Goal: Information Seeking & Learning: Learn about a topic

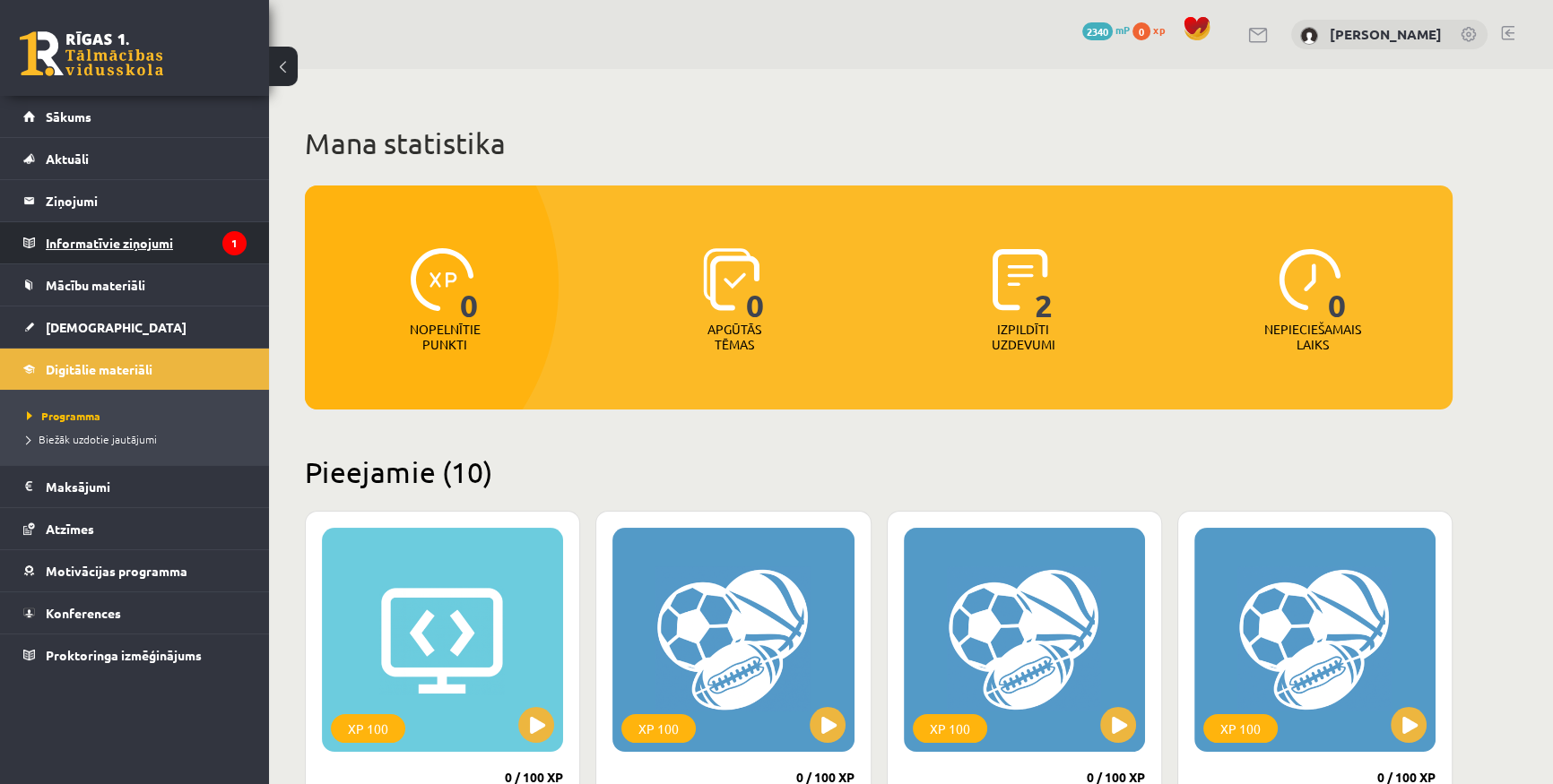
click at [108, 245] on legend "Informatīvie ziņojumi 1" at bounding box center [147, 243] width 201 height 42
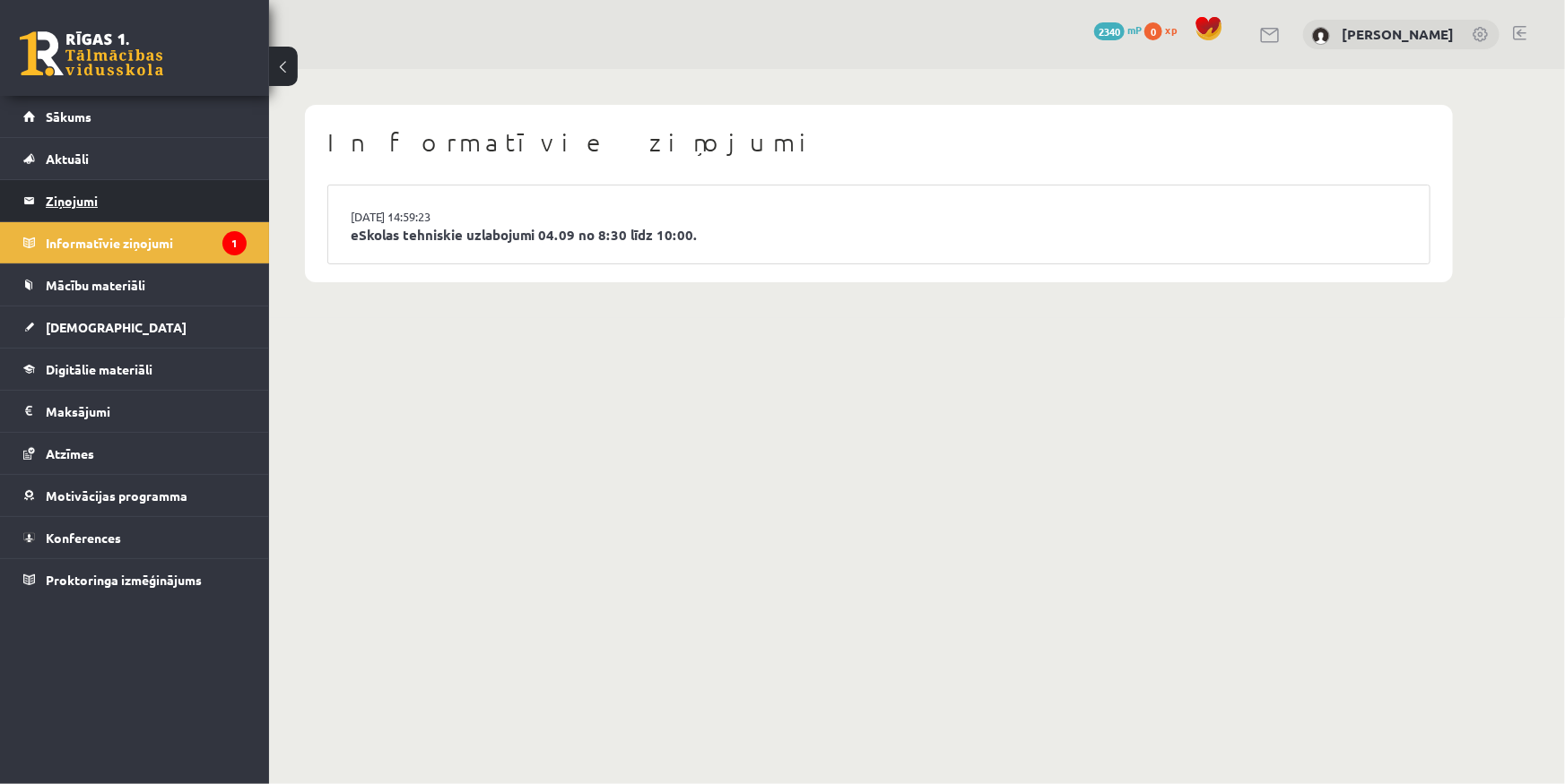
click at [128, 194] on legend "Ziņojumi 0" at bounding box center [147, 201] width 201 height 42
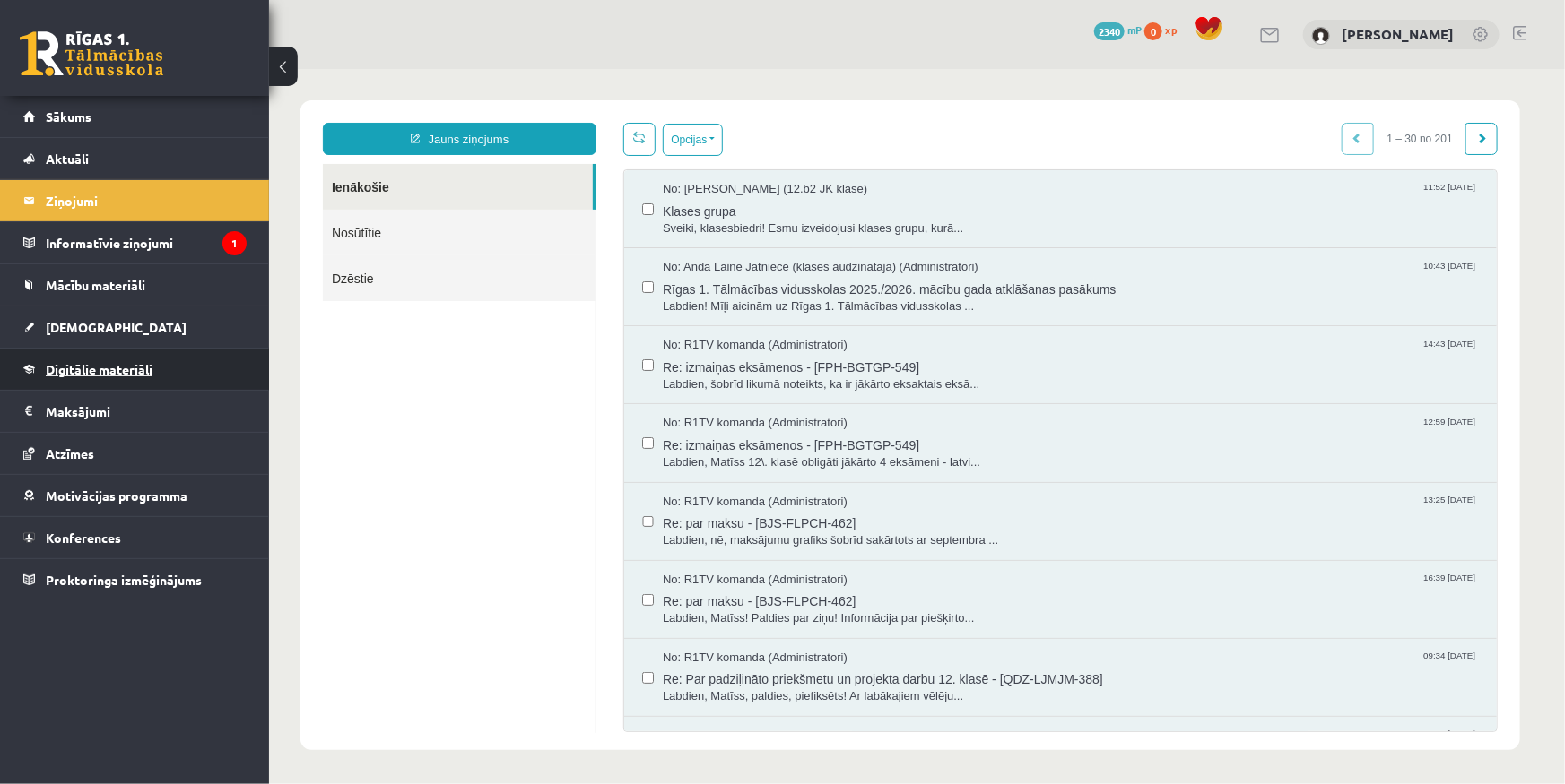
click at [131, 368] on span "Digitālie materiāli" at bounding box center [100, 369] width 107 height 16
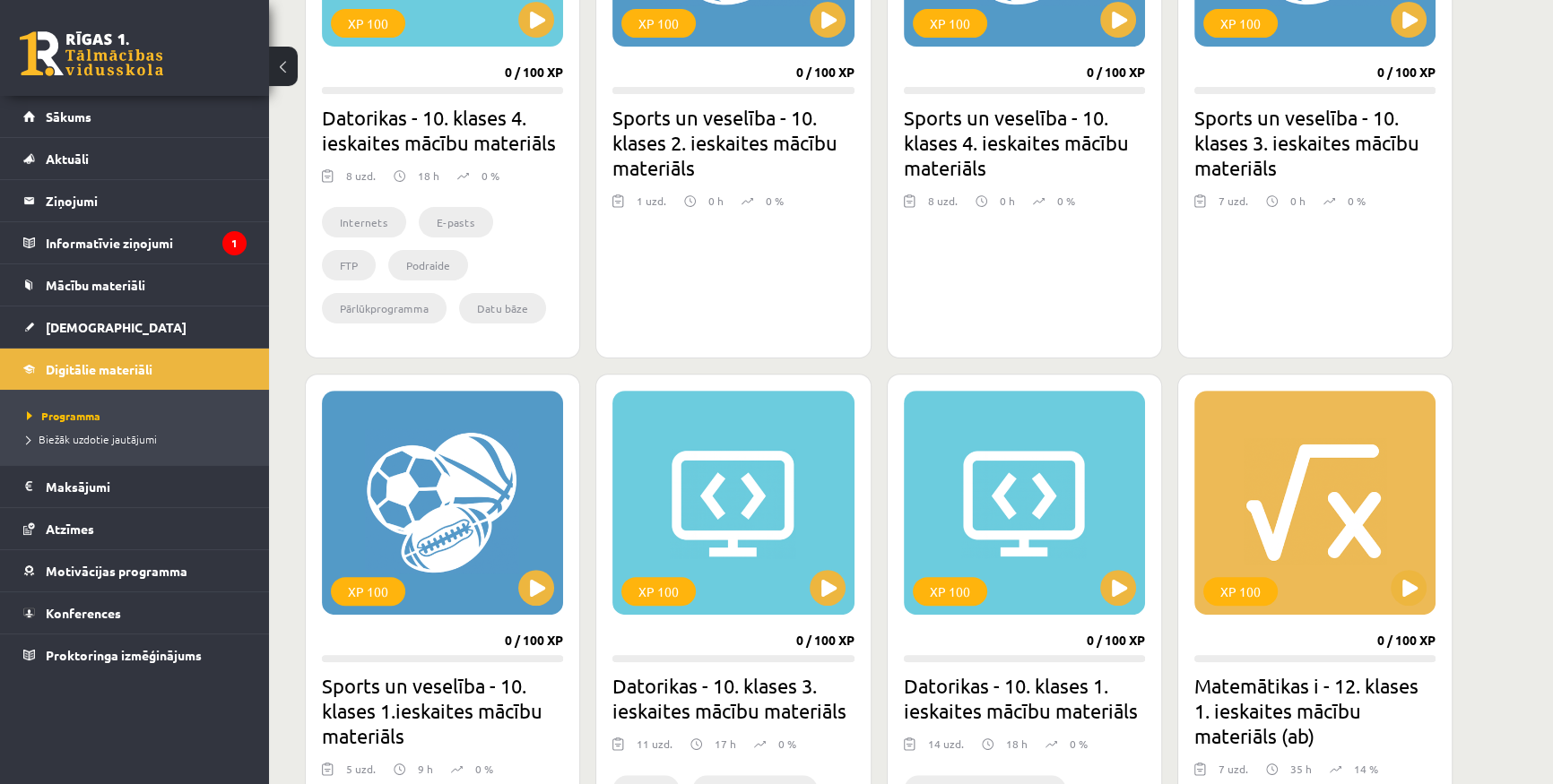
scroll to position [977, 0]
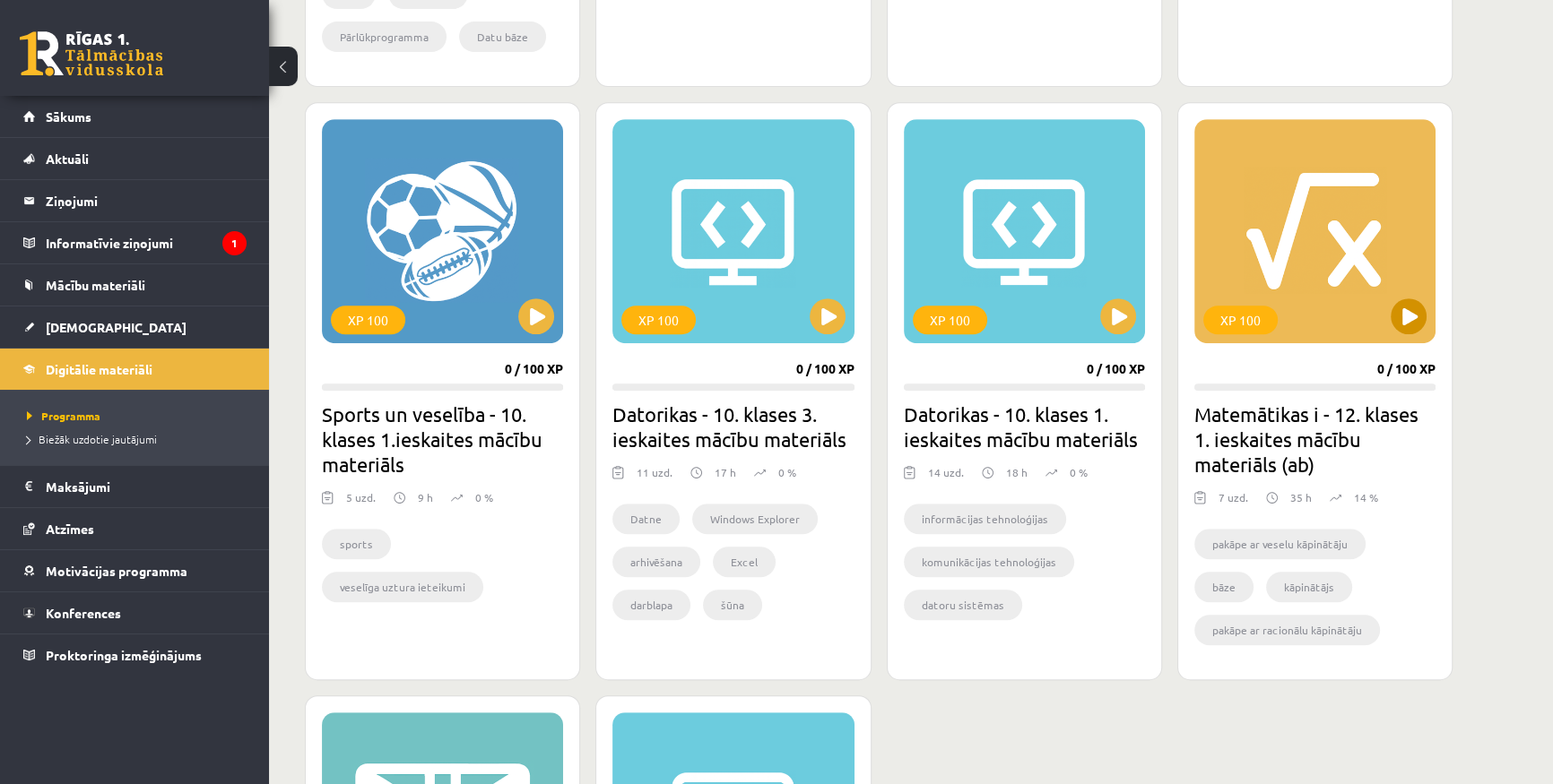
click at [1291, 233] on div "XP 100" at bounding box center [1314, 231] width 241 height 224
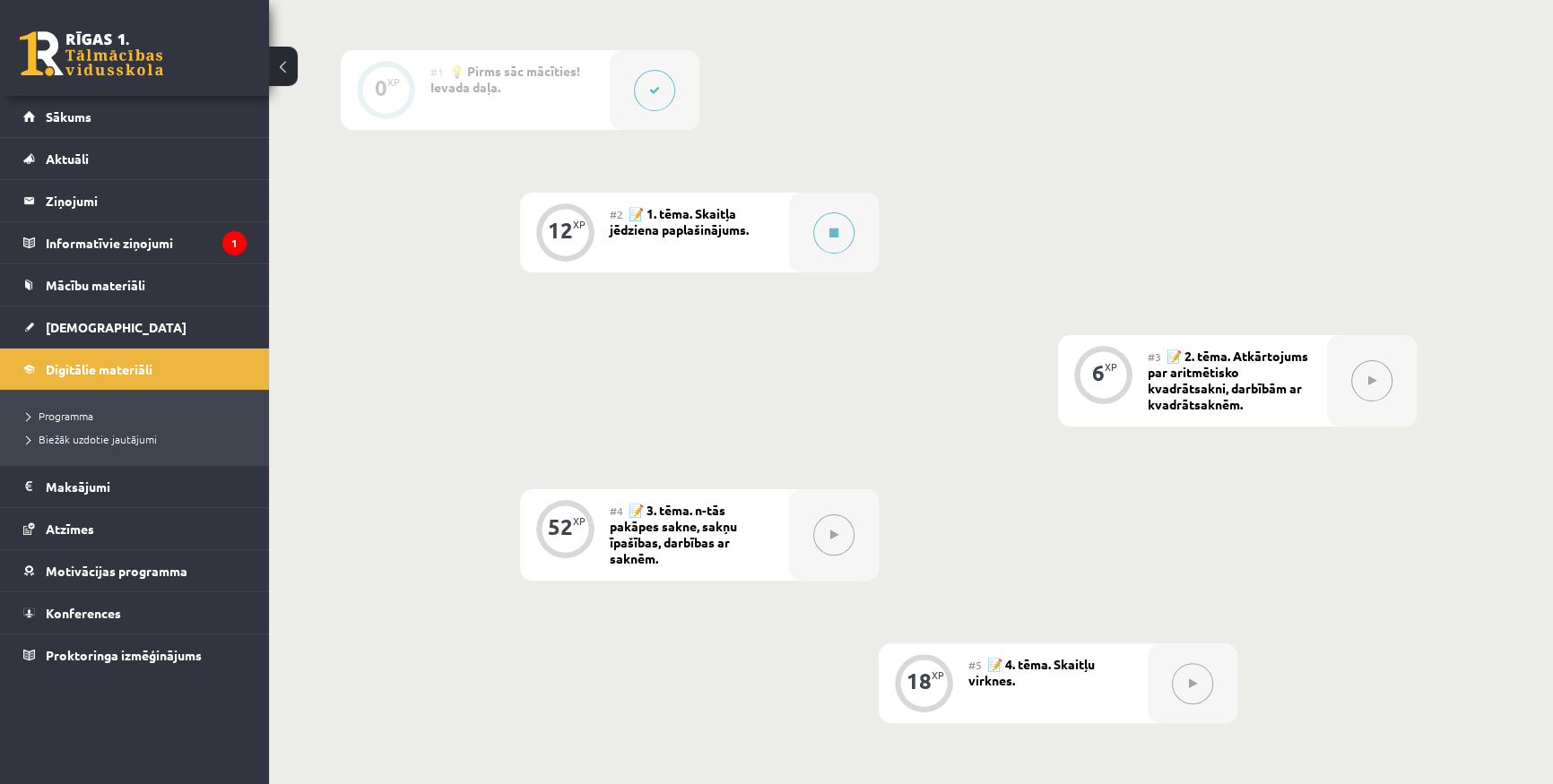
scroll to position [570, 0]
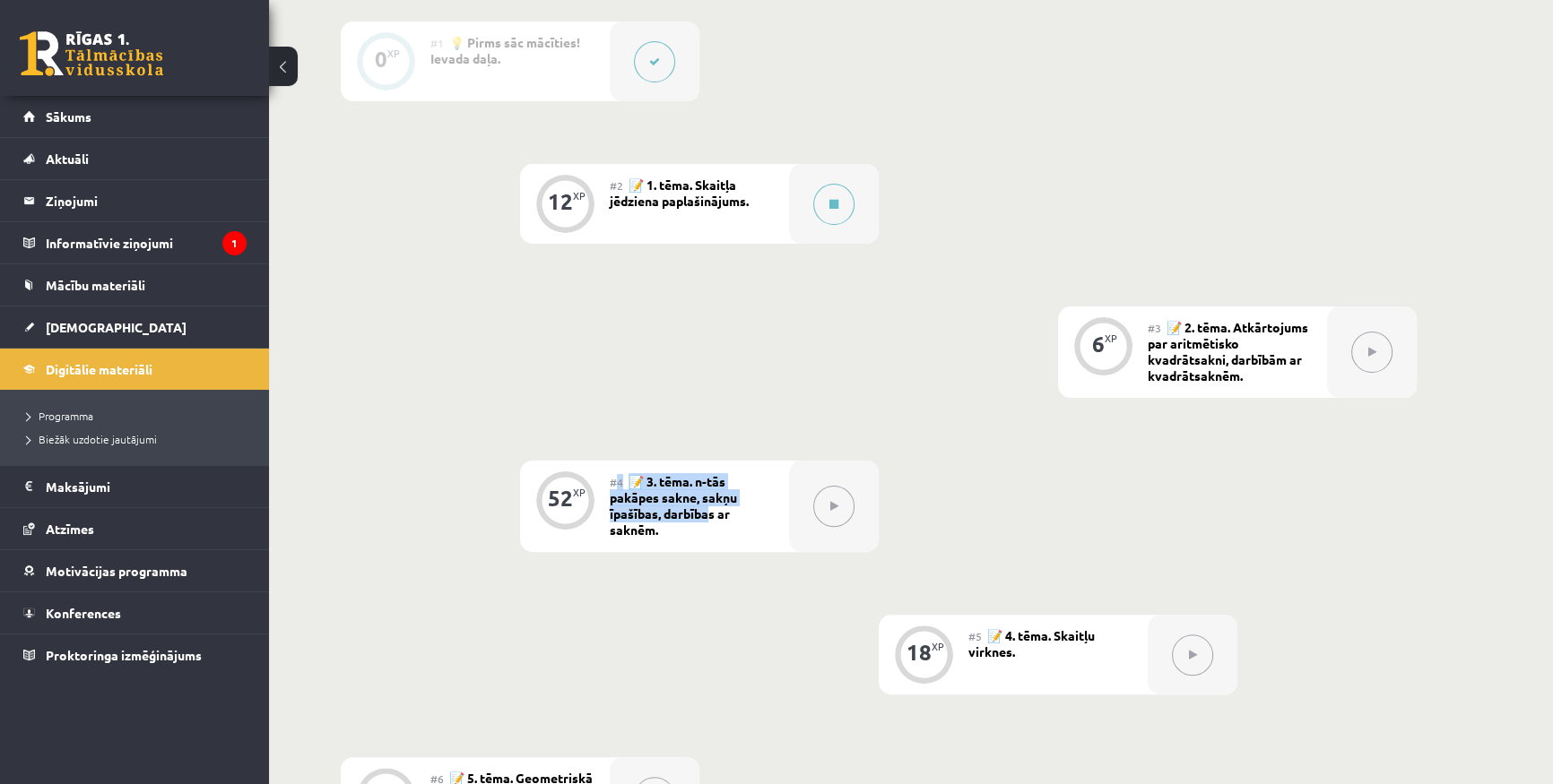
drag, startPoint x: 614, startPoint y: 486, endPoint x: 706, endPoint y: 513, distance: 95.9
click at [706, 513] on div "#4 📝 3. tēma. n-tās pakāpes sakne, sakņu īpašības, darbības ar saknēm." at bounding box center [699, 505] width 179 height 91
click at [712, 513] on span "📝 3. tēma. n-tās pakāpes sakne, sakņu īpašības, darbības ar saknēm." at bounding box center [673, 505] width 128 height 64
drag, startPoint x: 655, startPoint y: 527, endPoint x: 616, endPoint y: 473, distance: 66.6
click at [616, 473] on div "#4 📝 3. tēma. n-tās pakāpes sakne, sakņu īpašības, darbības ar saknēm." at bounding box center [699, 505] width 179 height 91
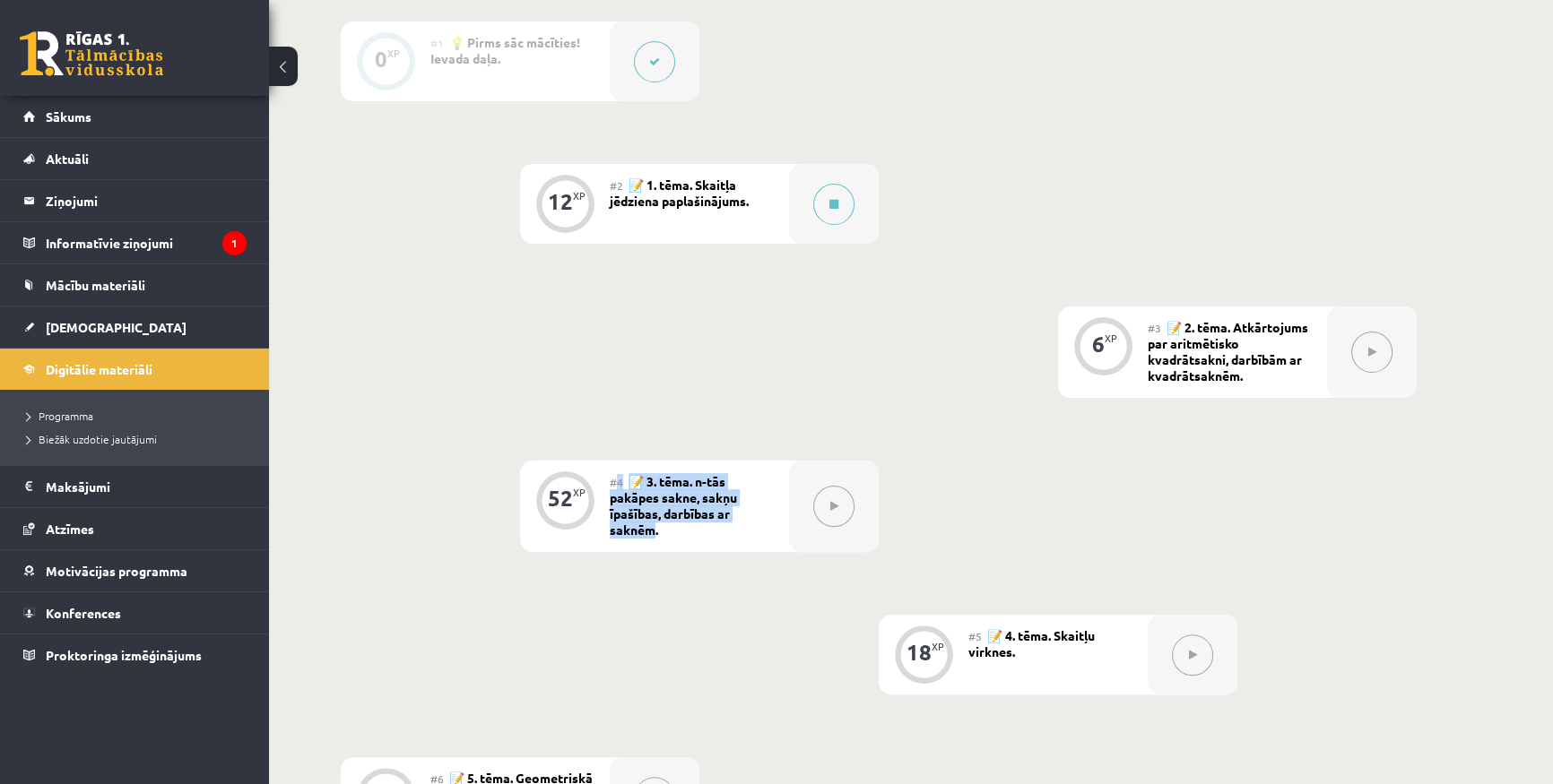
click at [690, 484] on span "📝 3. tēma. n-tās pakāpes sakne, sakņu īpašības, darbības ar saknēm." at bounding box center [673, 505] width 128 height 64
drag, startPoint x: 640, startPoint y: 477, endPoint x: 692, endPoint y: 524, distance: 70.1
click at [692, 524] on div "#4 📝 3. tēma. n-tās pakāpes sakne, sakņu īpašības, darbības ar saknēm." at bounding box center [699, 505] width 179 height 91
click at [694, 510] on span "📝 3. tēma. n-tās pakāpes sakne, sakņu īpašības, darbības ar saknēm." at bounding box center [673, 505] width 128 height 64
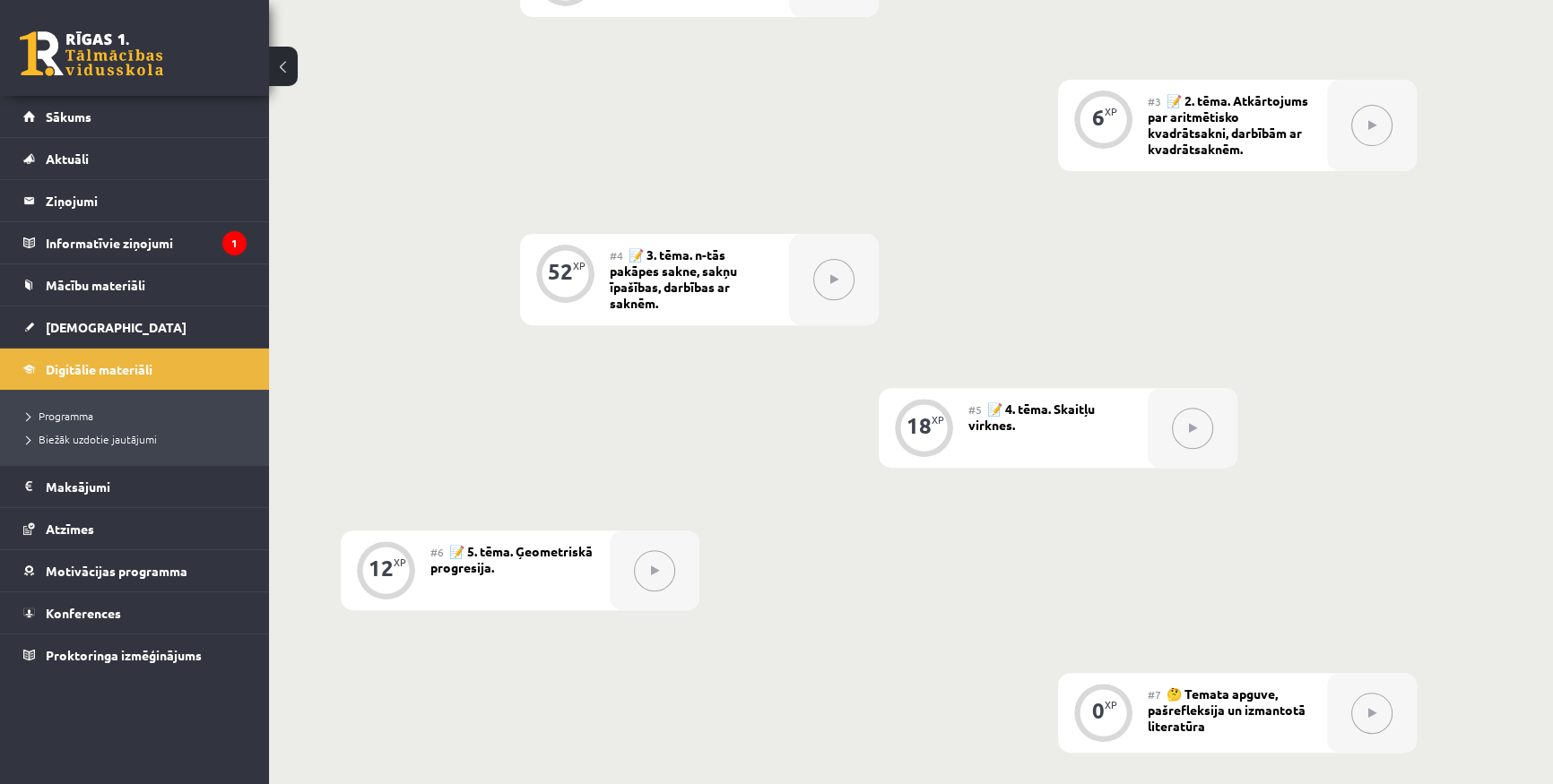
scroll to position [815, 0]
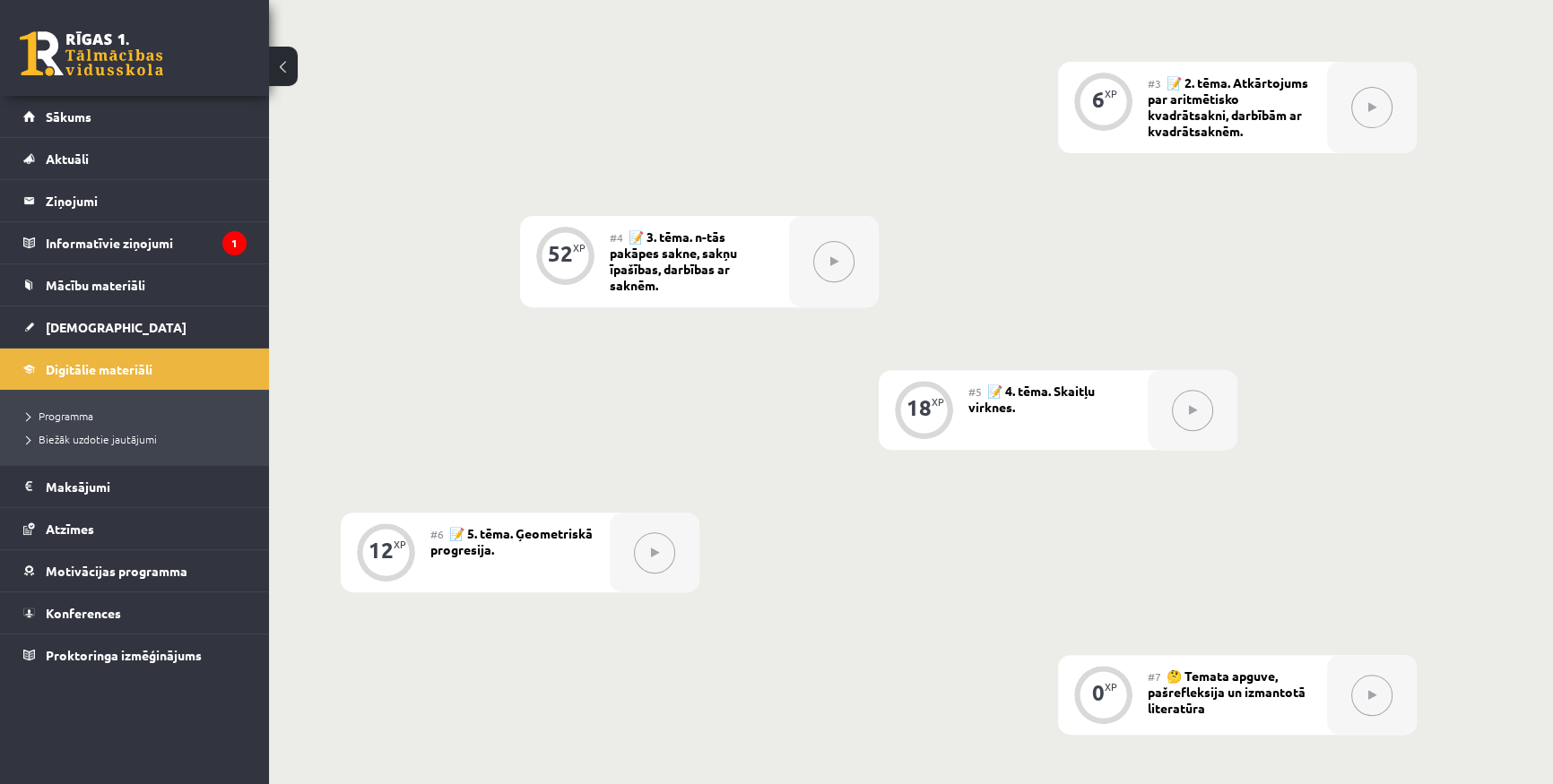
click at [1354, 466] on div "0 XP #1 💡 Pirms sāc mācīties! Ievada daļa. 12 XP #2 📝 1. tēma. Skaitļa jēdziena…" at bounding box center [878, 256] width 1075 height 959
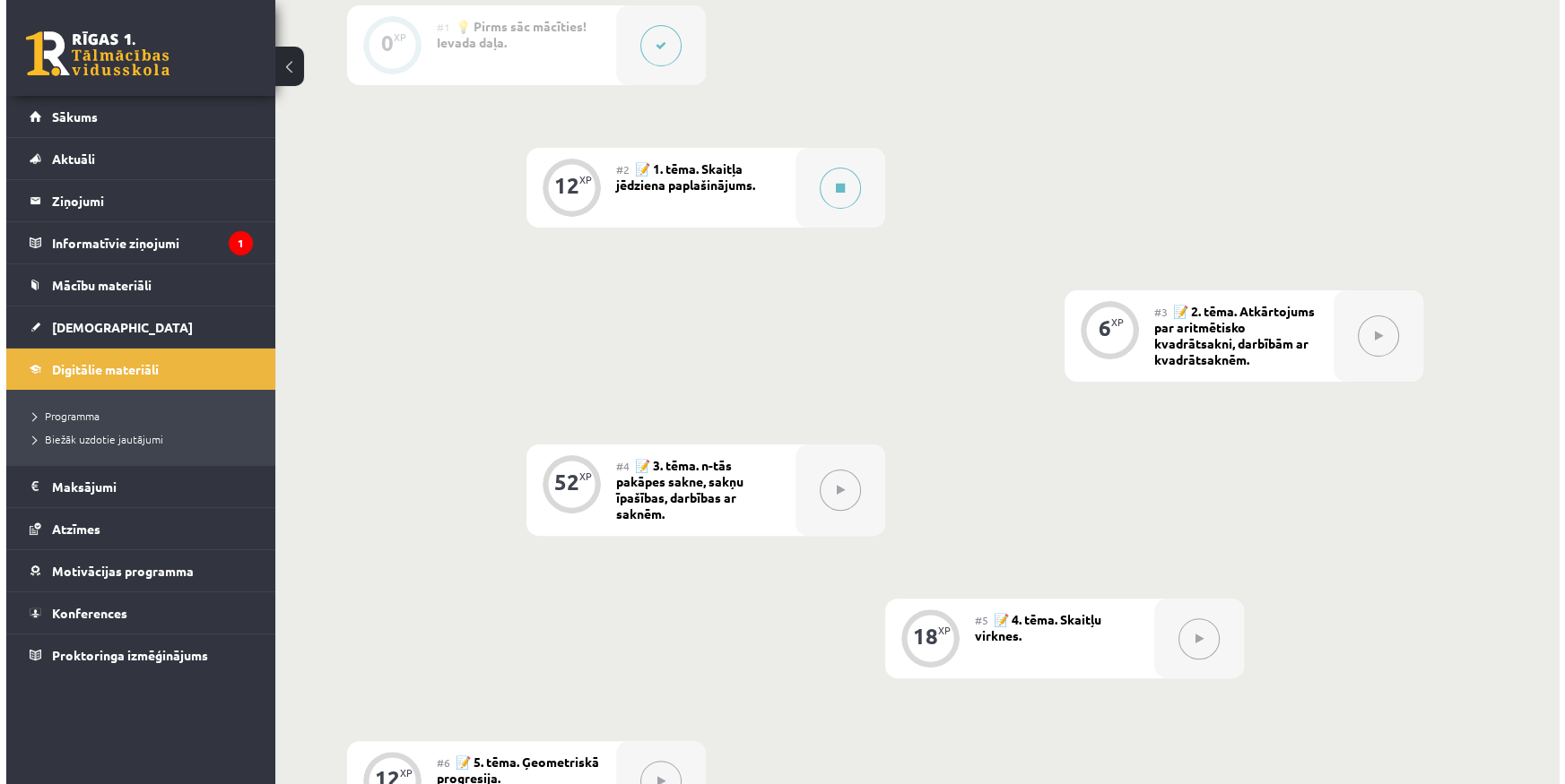
scroll to position [326, 0]
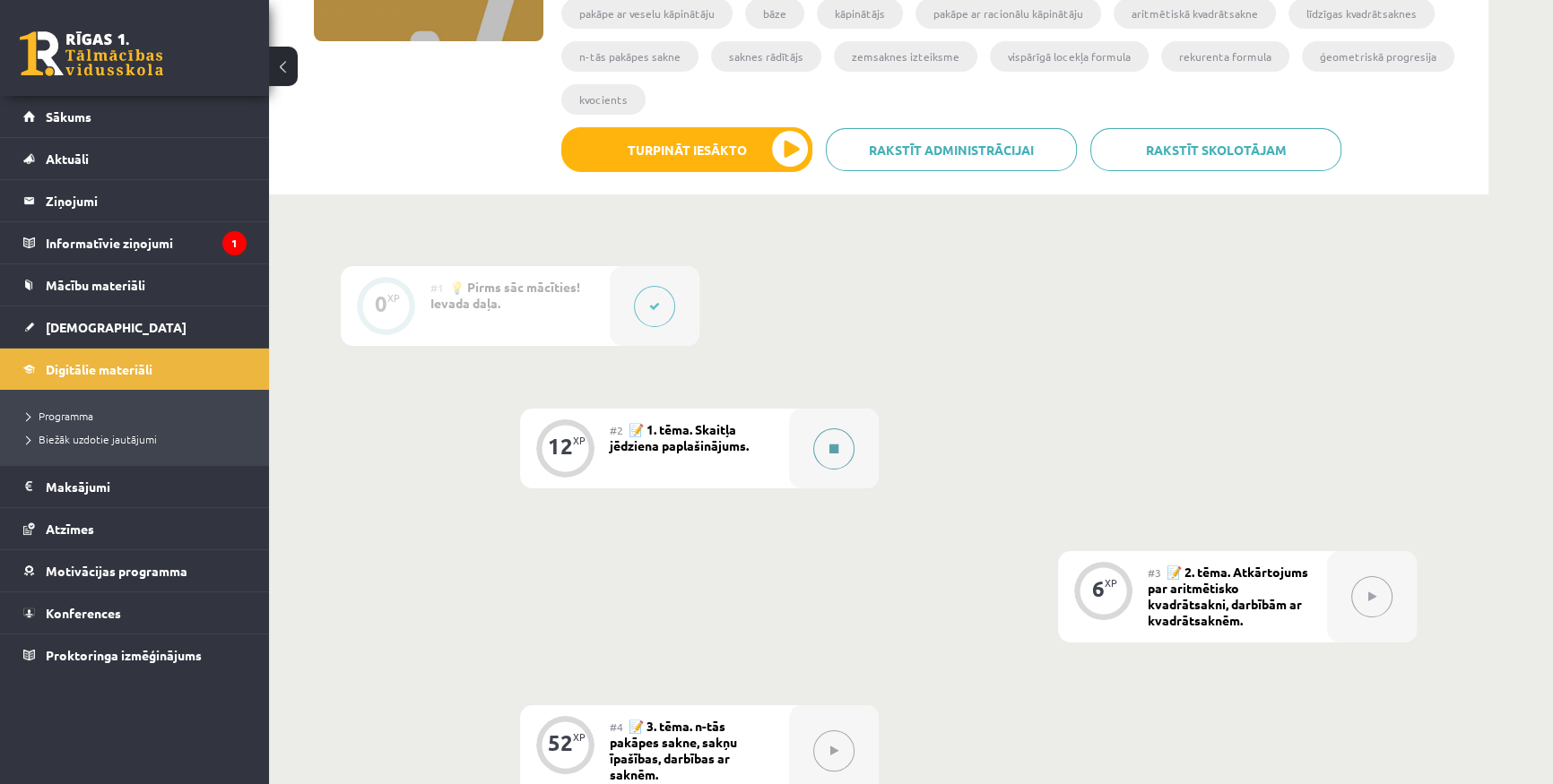
click at [822, 422] on div at bounding box center [833, 449] width 90 height 80
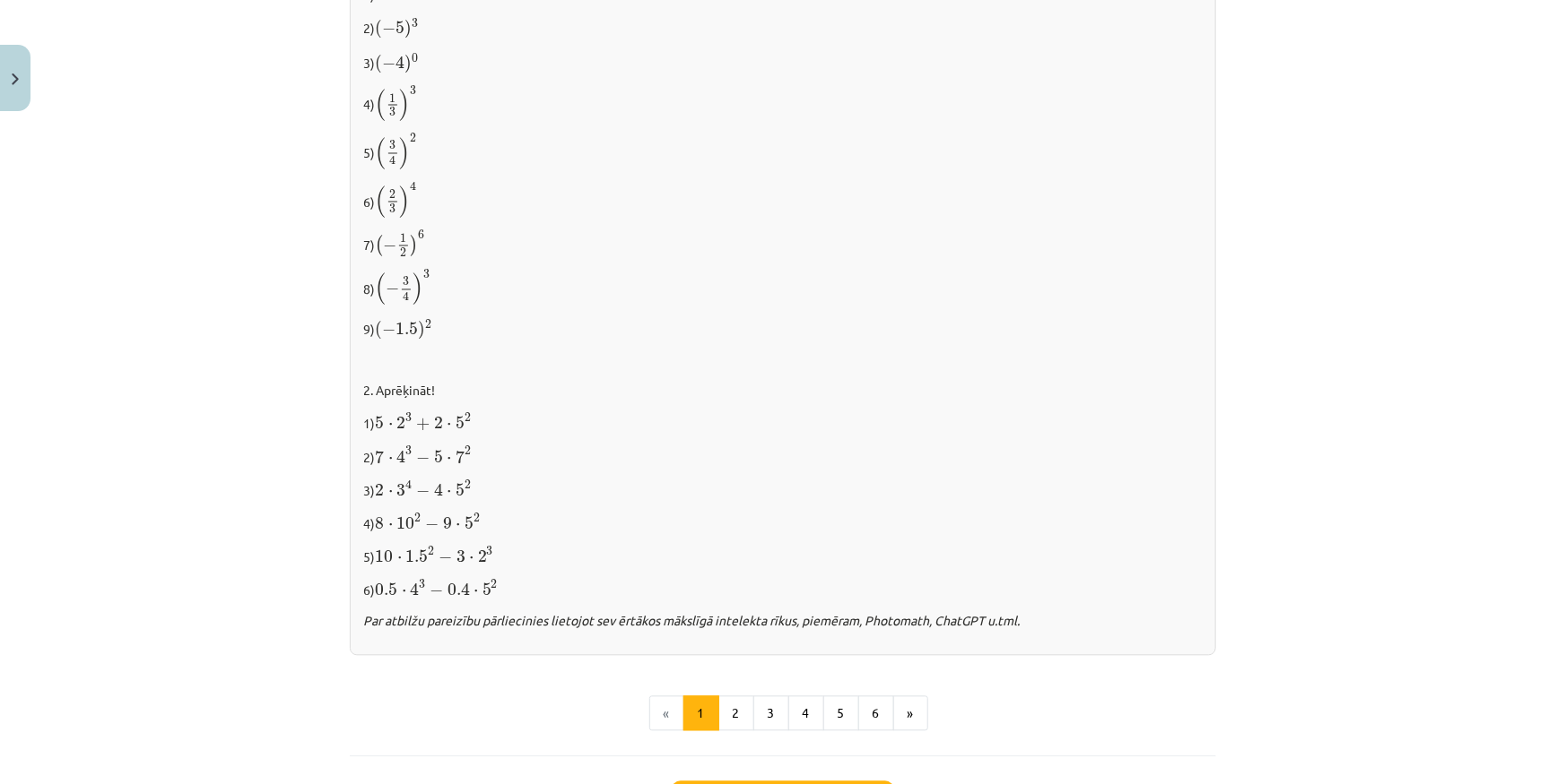
scroll to position [1629, 0]
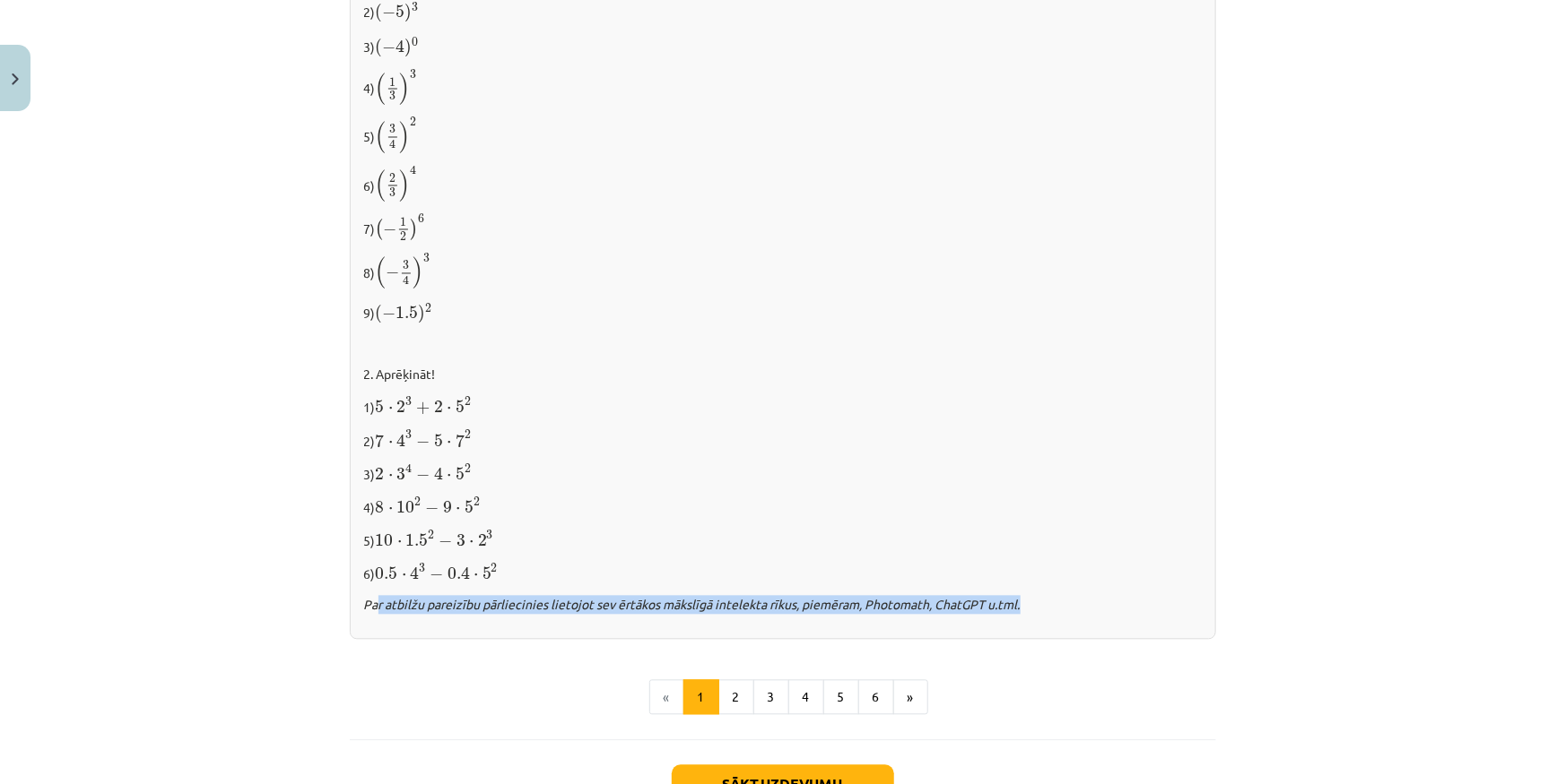
drag, startPoint x: 370, startPoint y: 609, endPoint x: 1032, endPoint y: 609, distance: 662.0
click at [1032, 609] on p "Par atbilžu pareizību pārliecinies lietojot sev ērtākos mākslīgā intelekta rīku…" at bounding box center [782, 605] width 838 height 19
click at [748, 608] on icon "Par atbilžu pareizību pārliecinies lietojot sev ērtākos mākslīgā intelekta rīku…" at bounding box center [692, 605] width 657 height 16
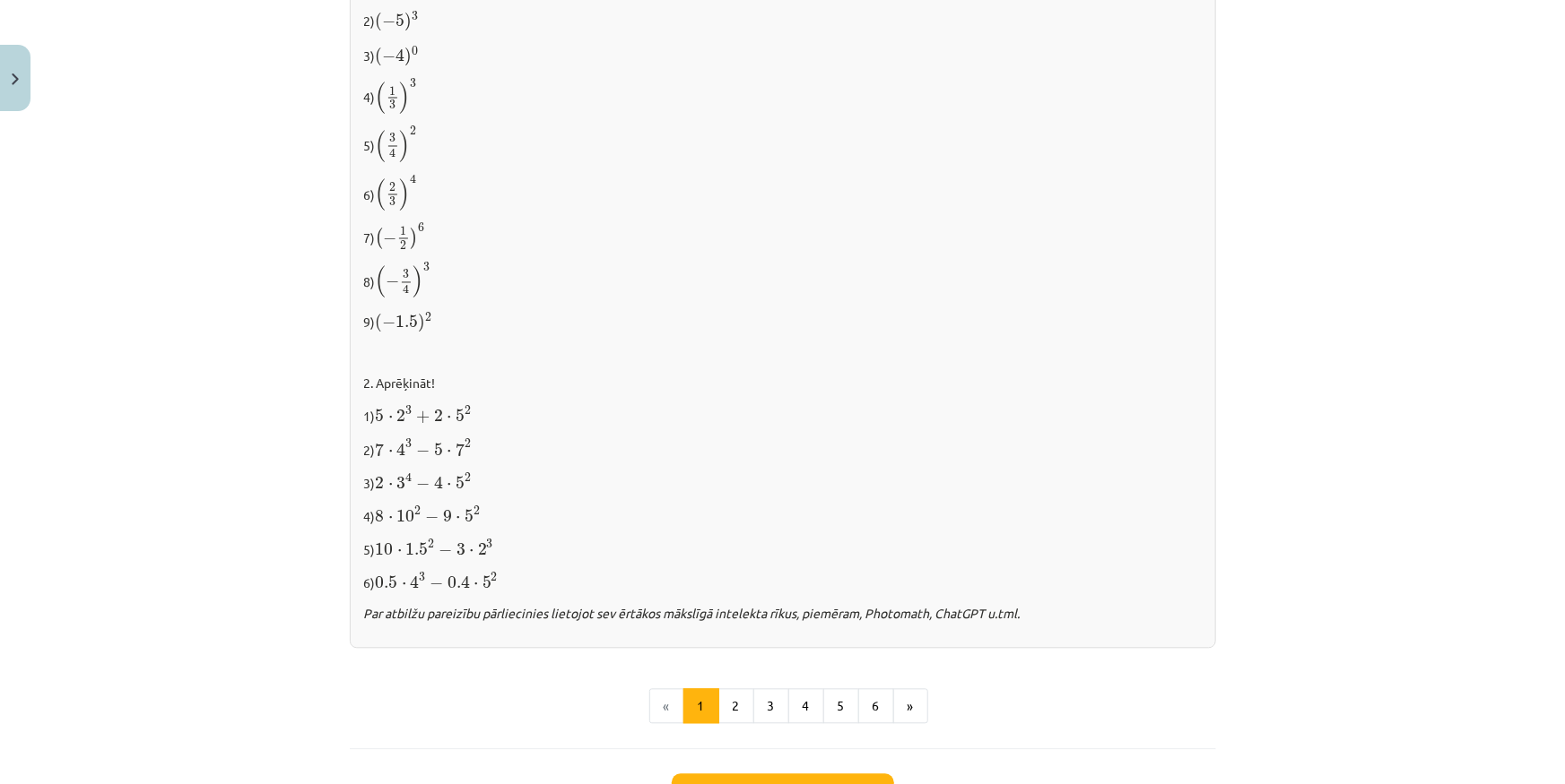
scroll to position [1769, 0]
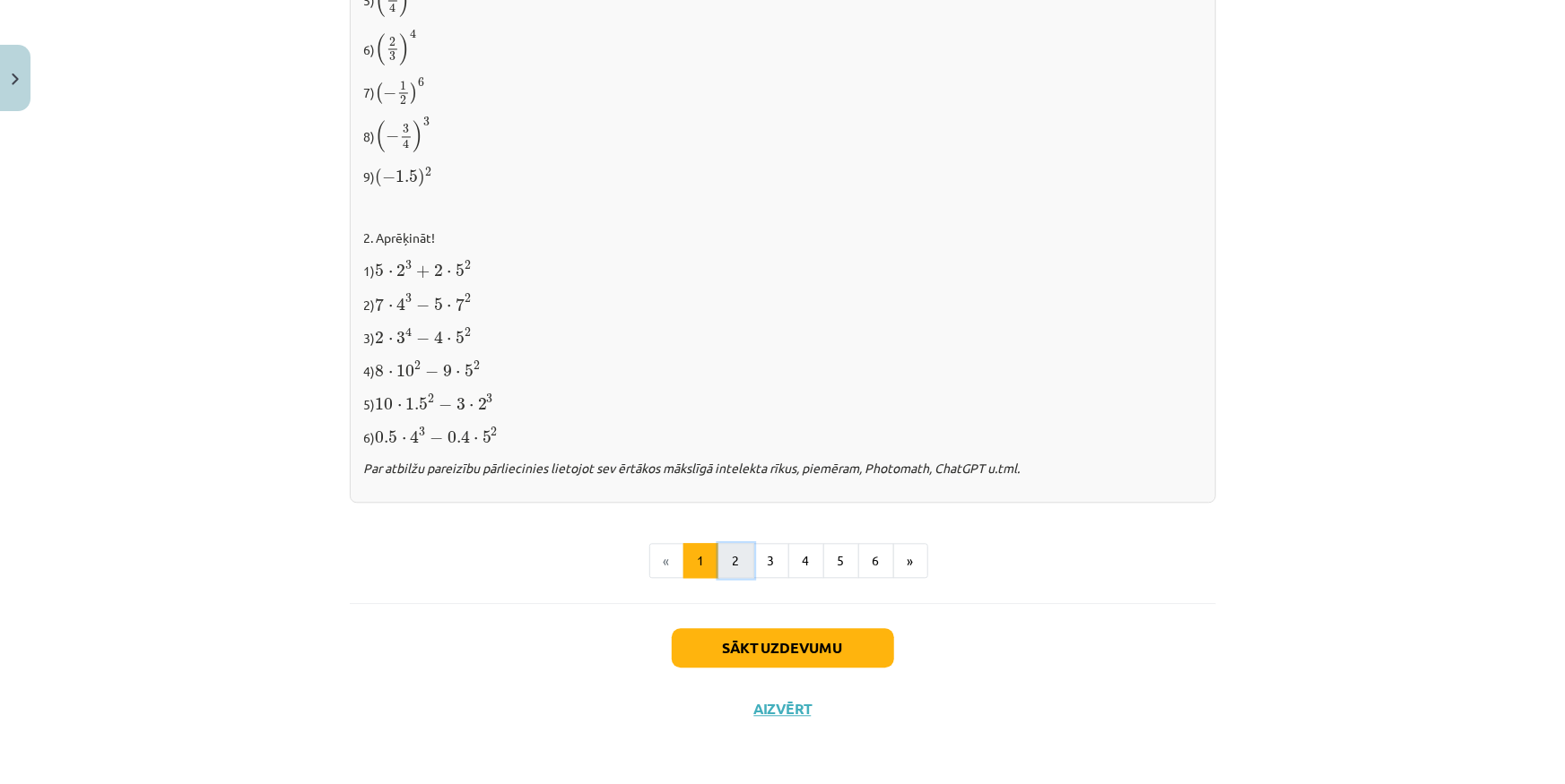
click at [718, 562] on button "2" at bounding box center [736, 562] width 36 height 36
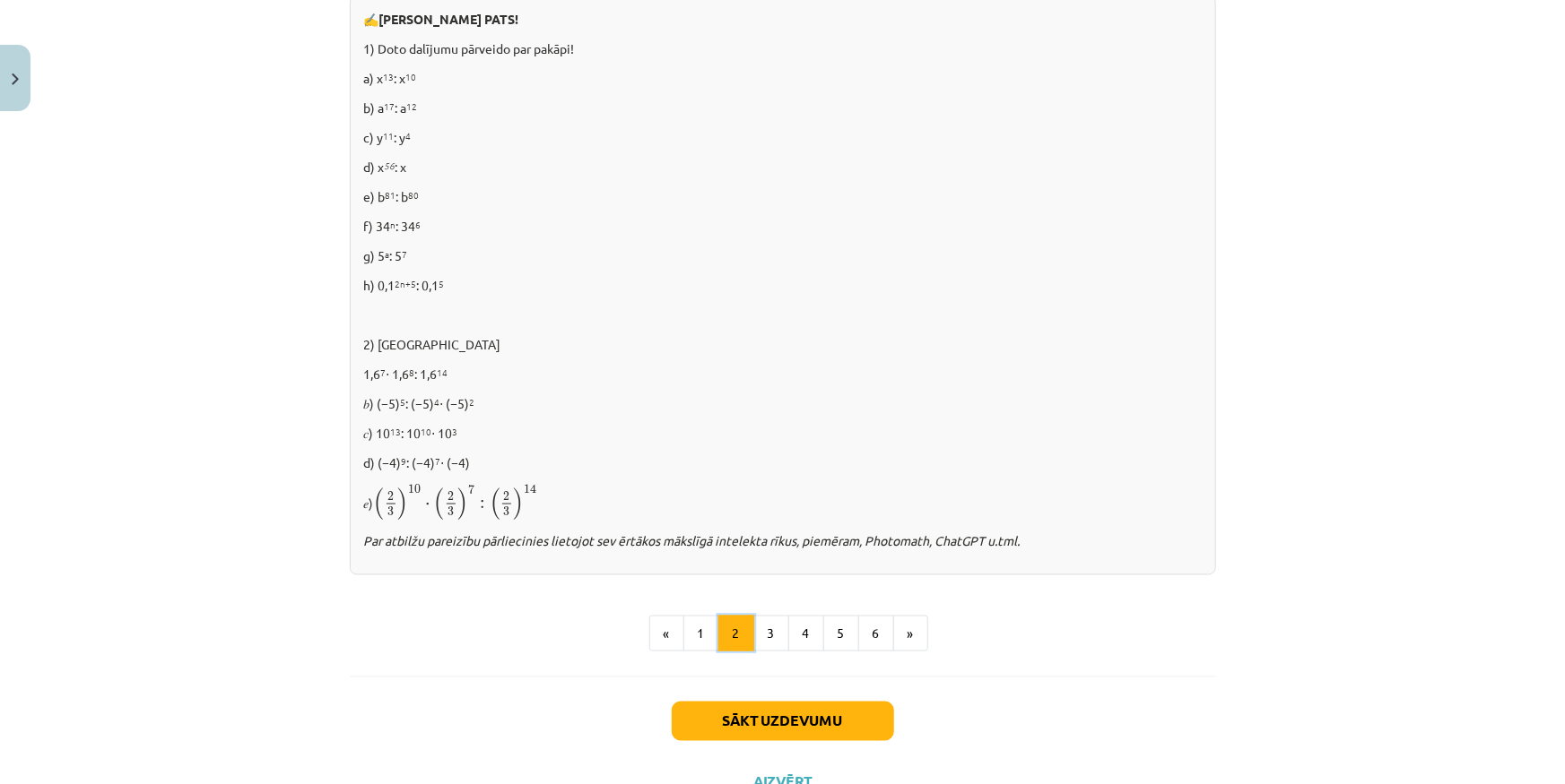
scroll to position [1119, 0]
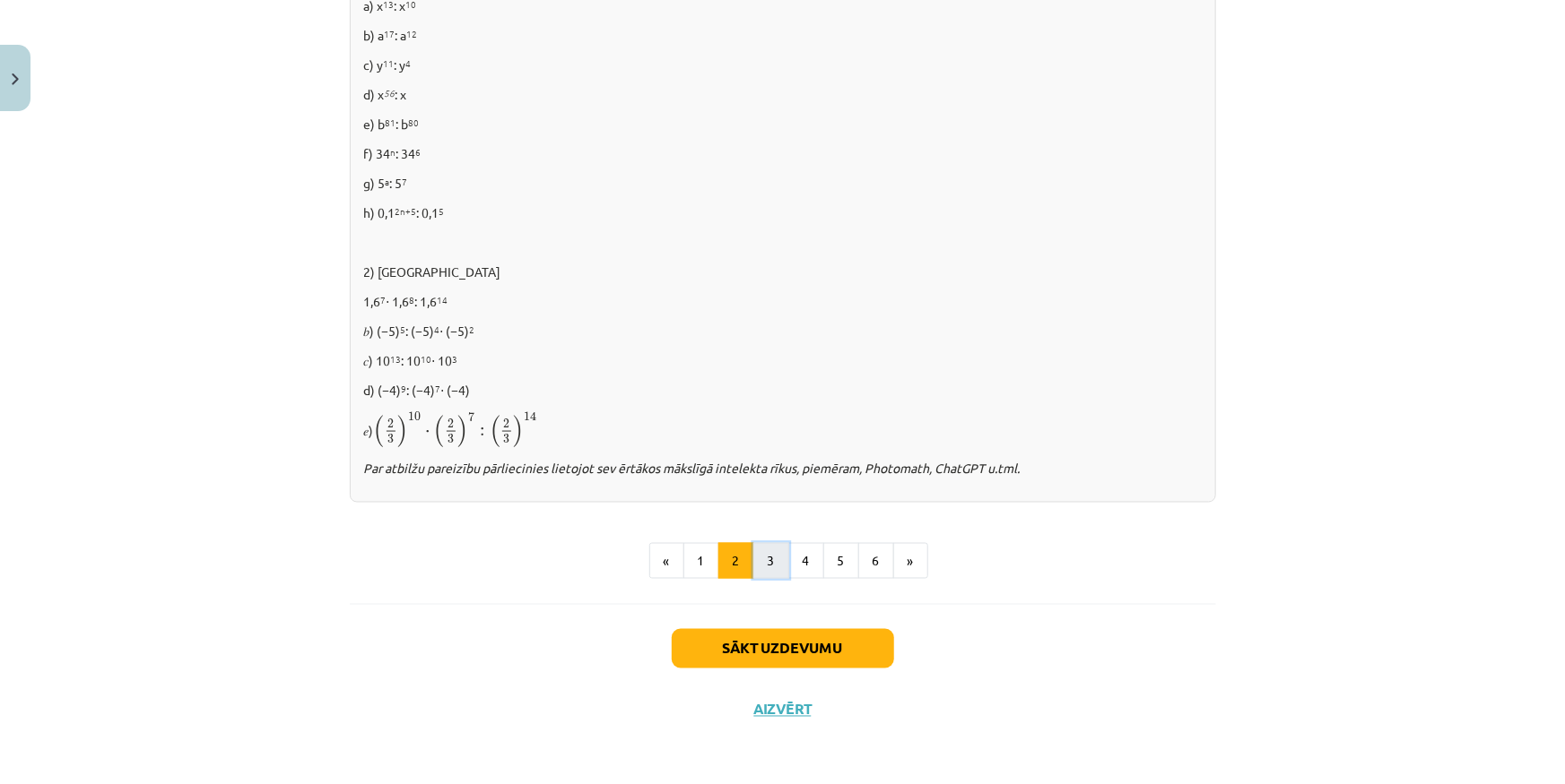
click at [769, 555] on button "3" at bounding box center [772, 562] width 36 height 36
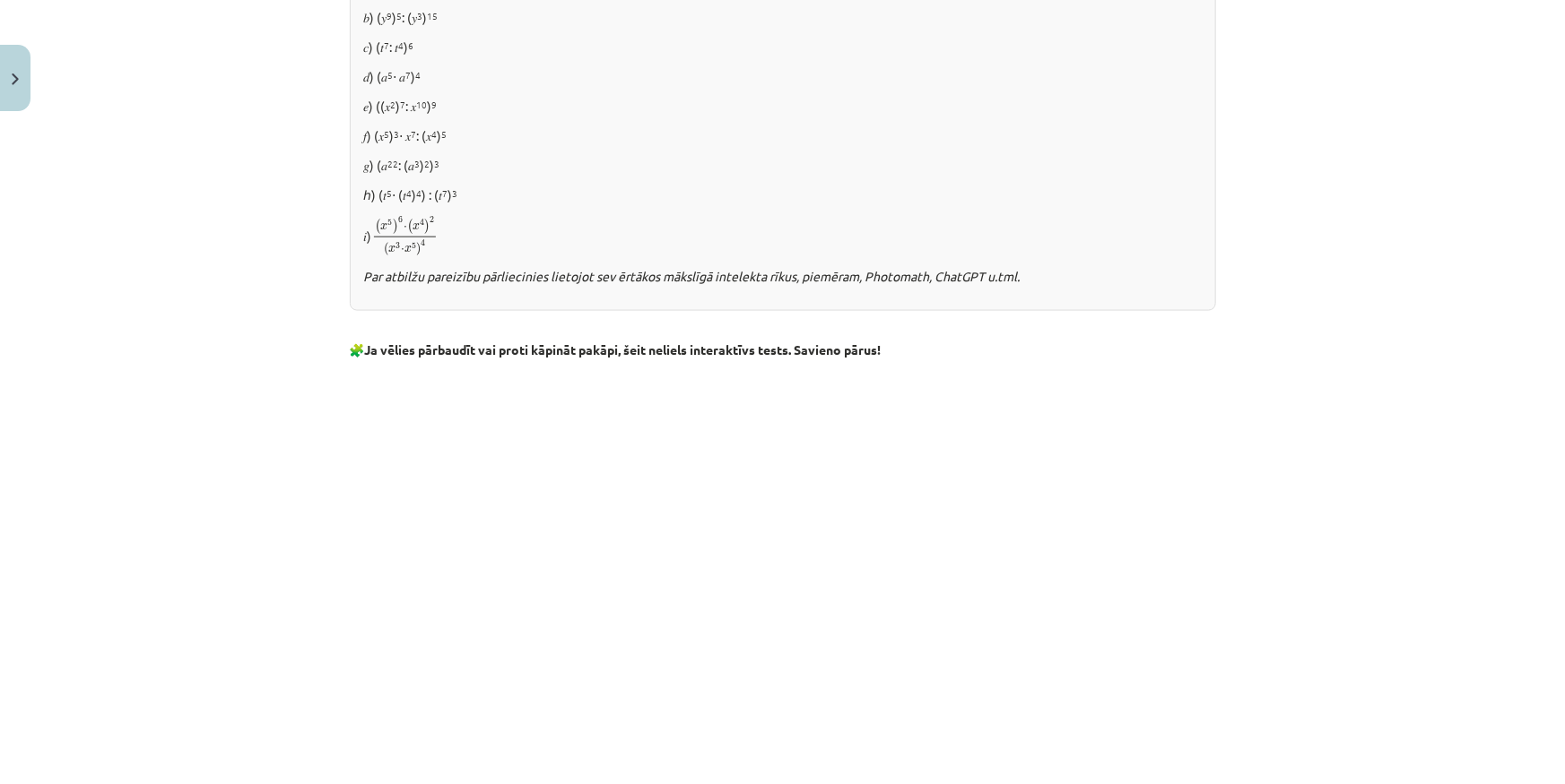
scroll to position [1303, 0]
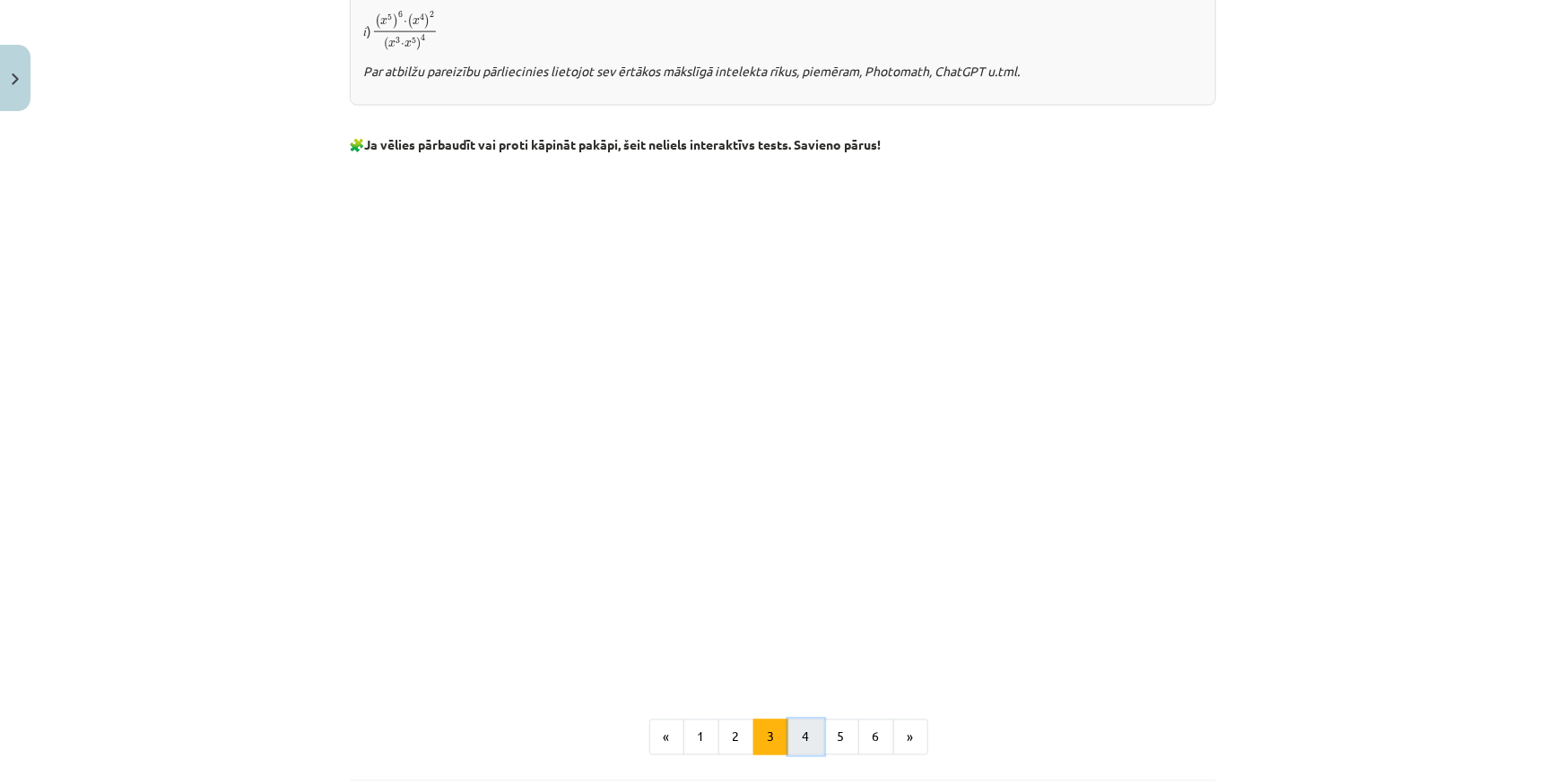
click at [801, 724] on button "4" at bounding box center [806, 738] width 36 height 36
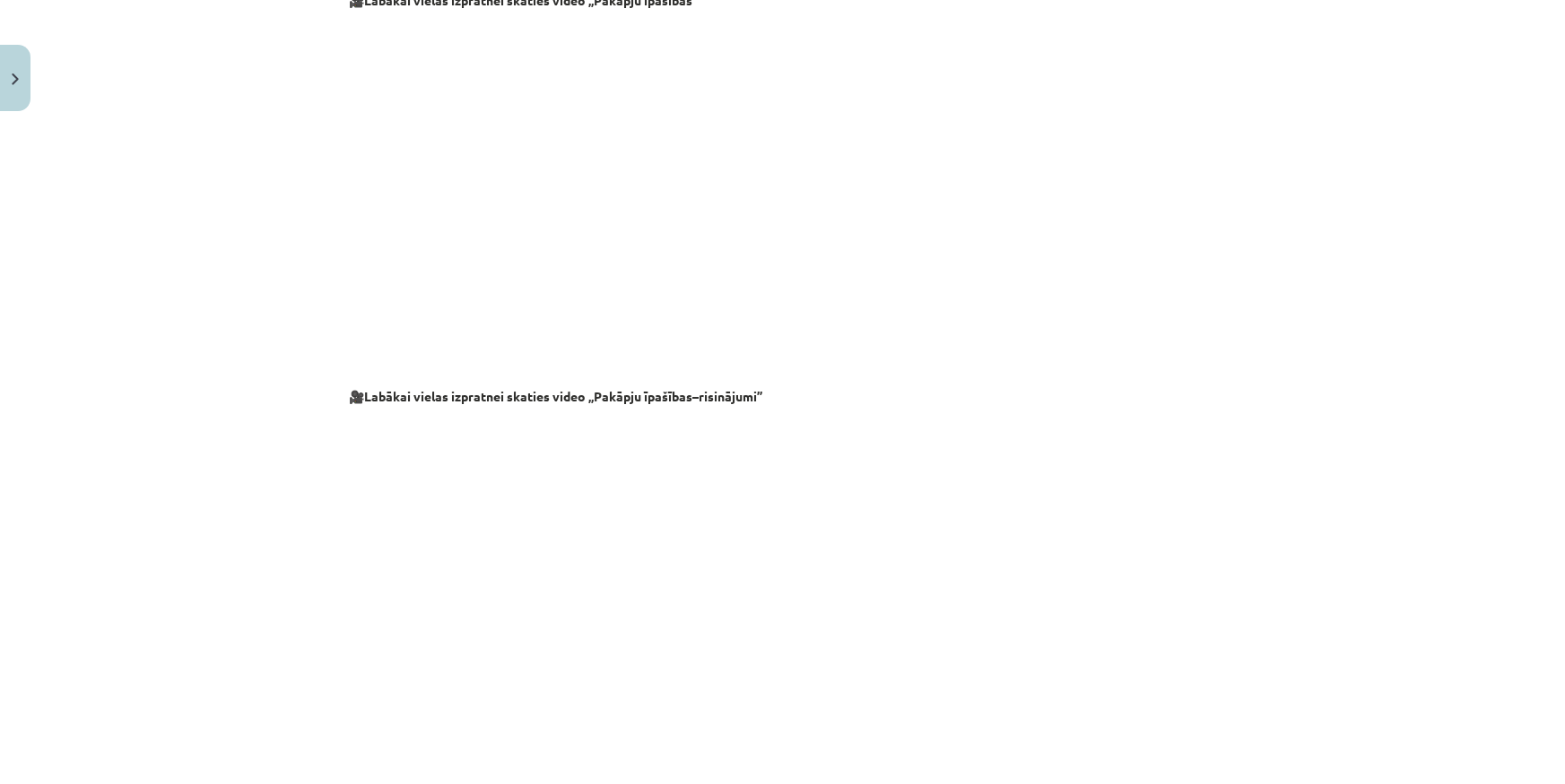
scroll to position [1755, 0]
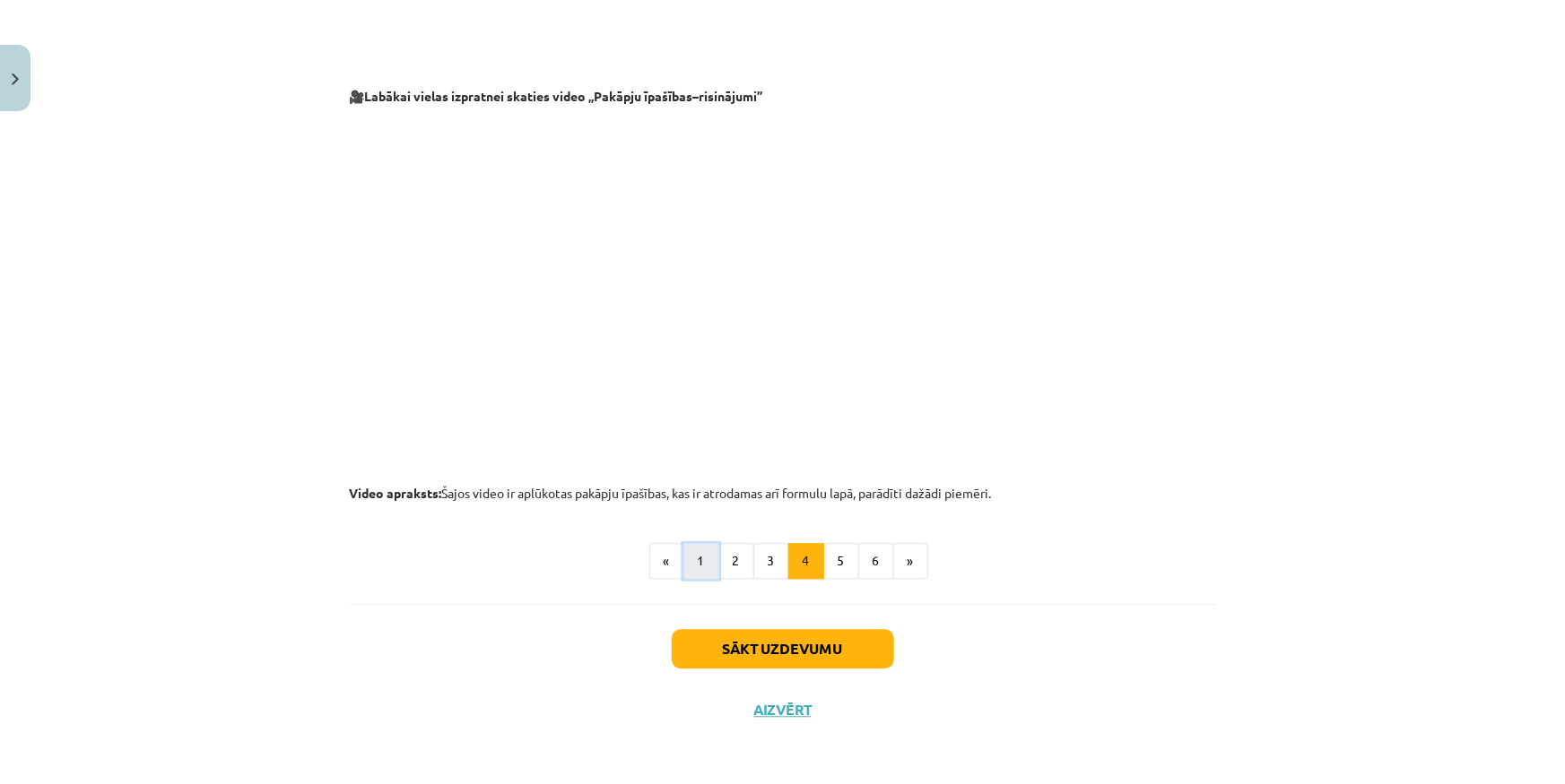
click at [683, 556] on button "1" at bounding box center [701, 562] width 36 height 36
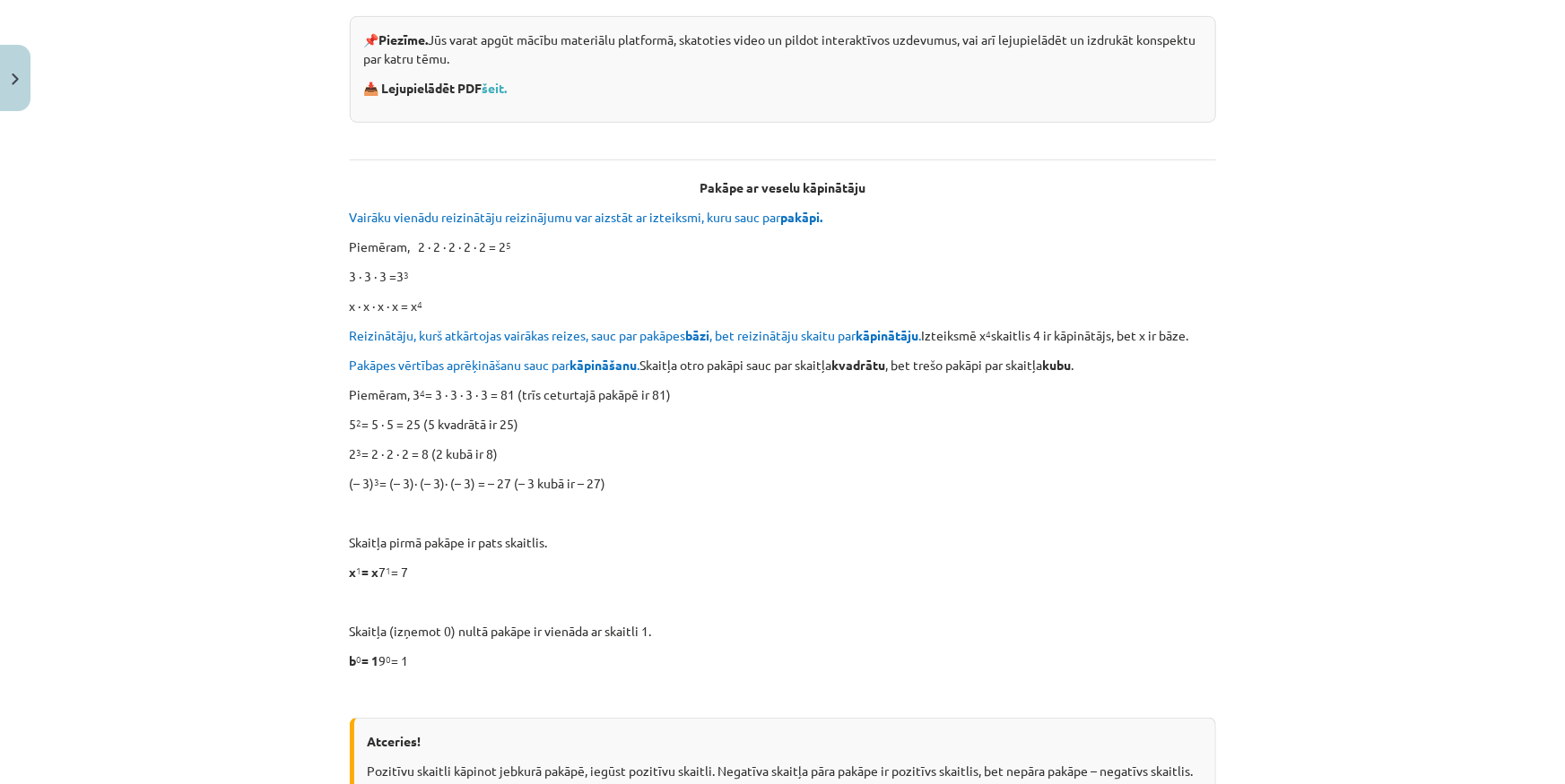
scroll to position [321, 0]
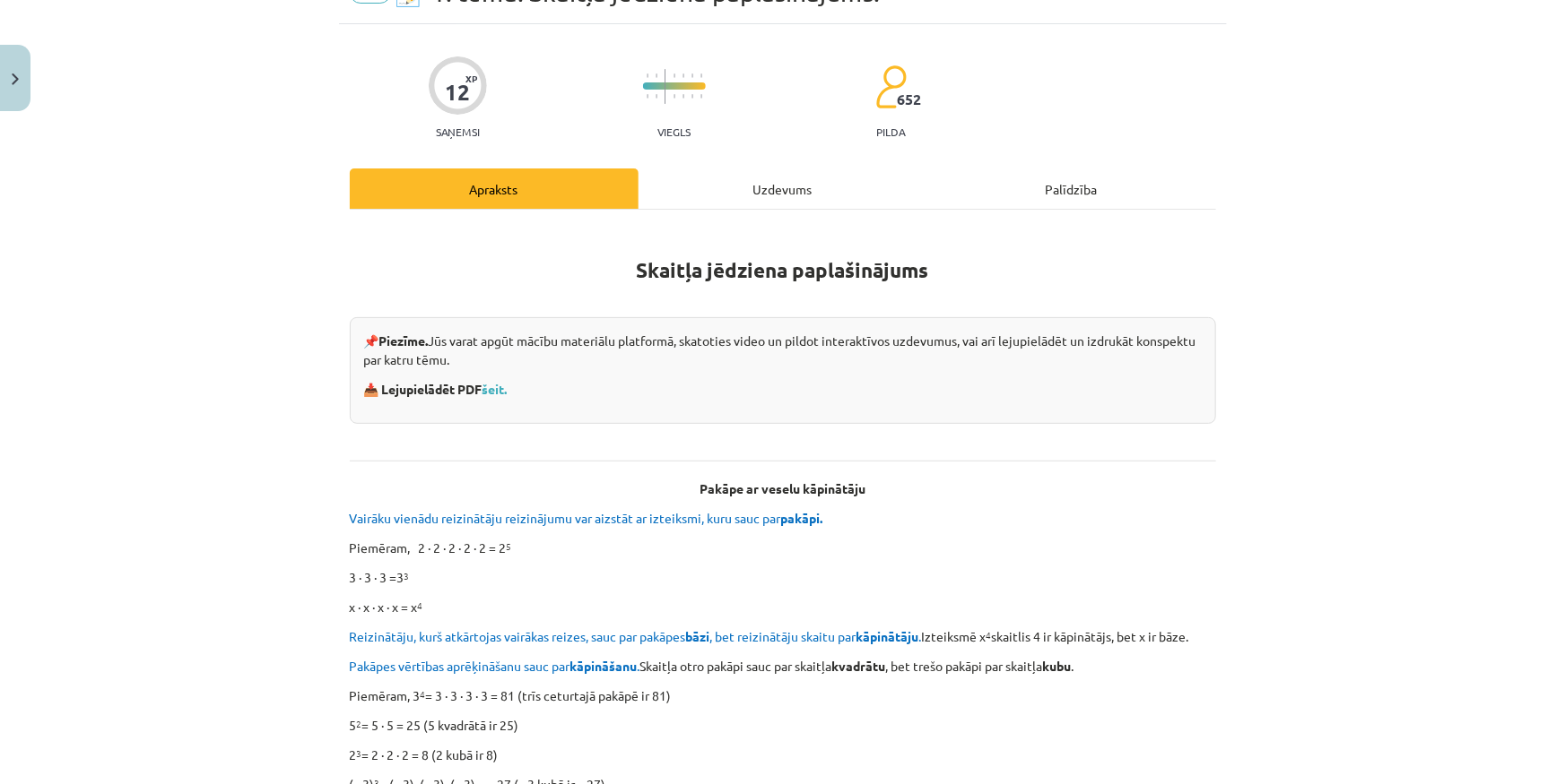
scroll to position [0, 0]
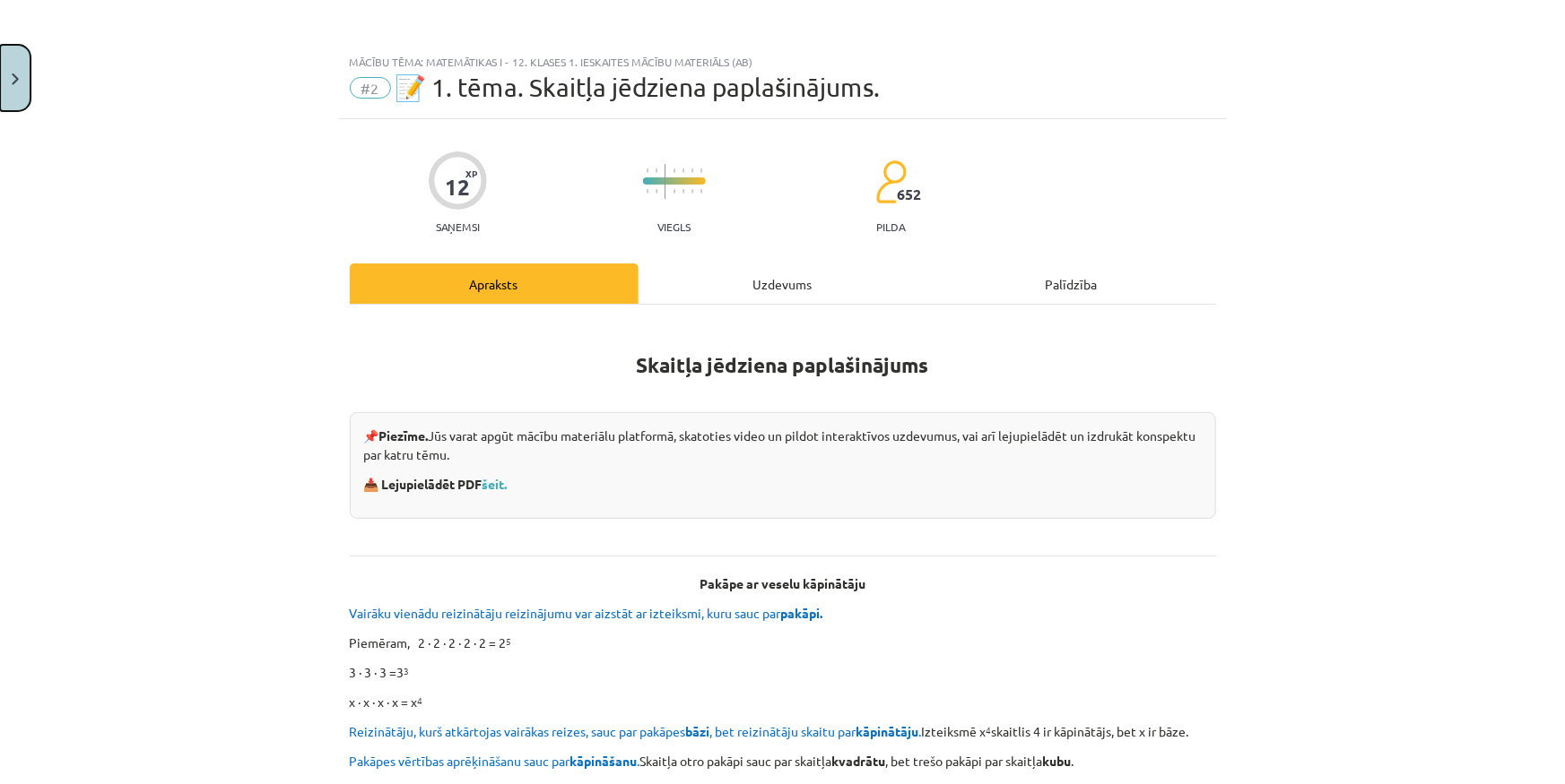
click at [26, 99] on button "Close" at bounding box center [15, 78] width 31 height 66
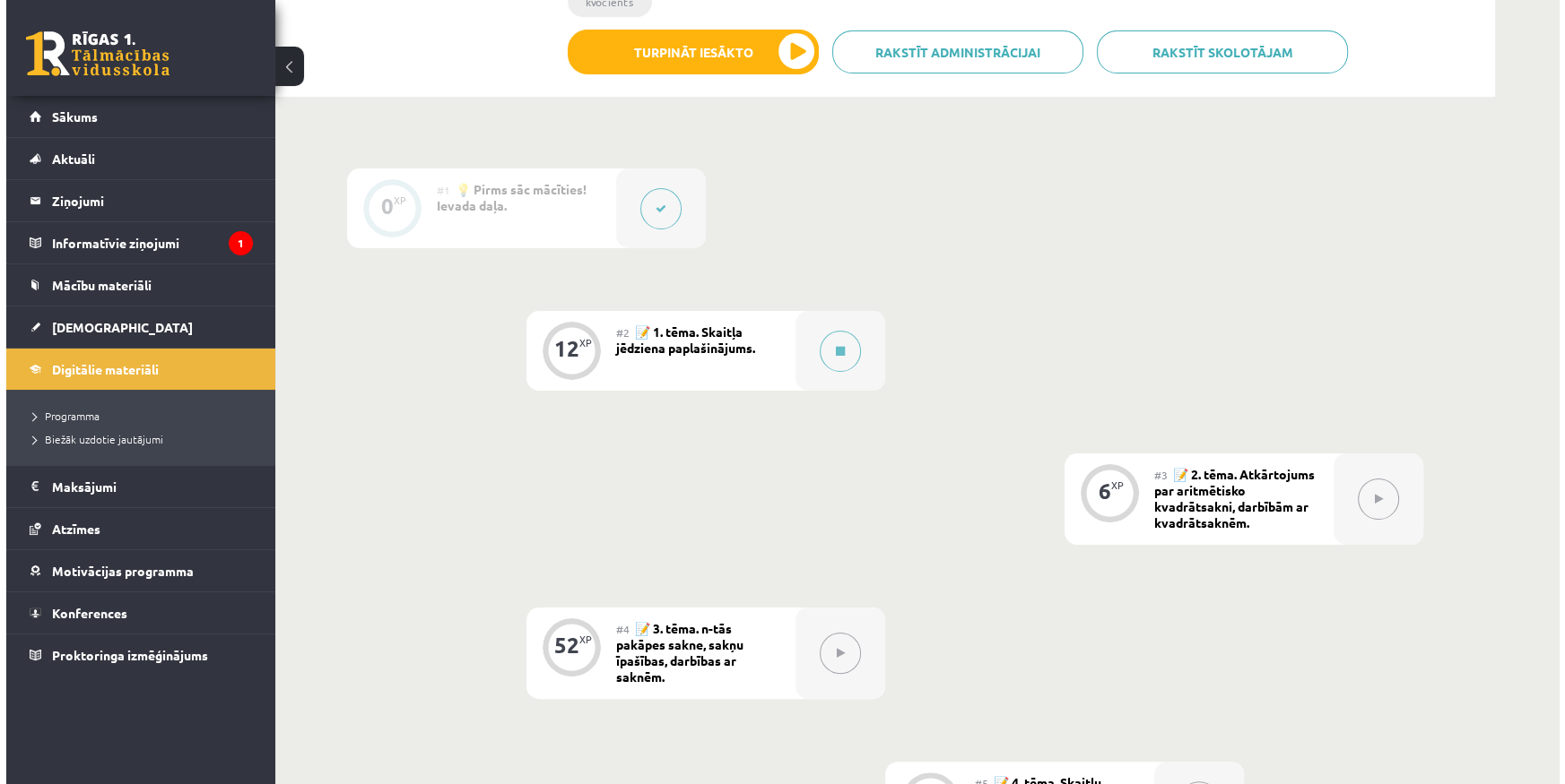
scroll to position [652, 0]
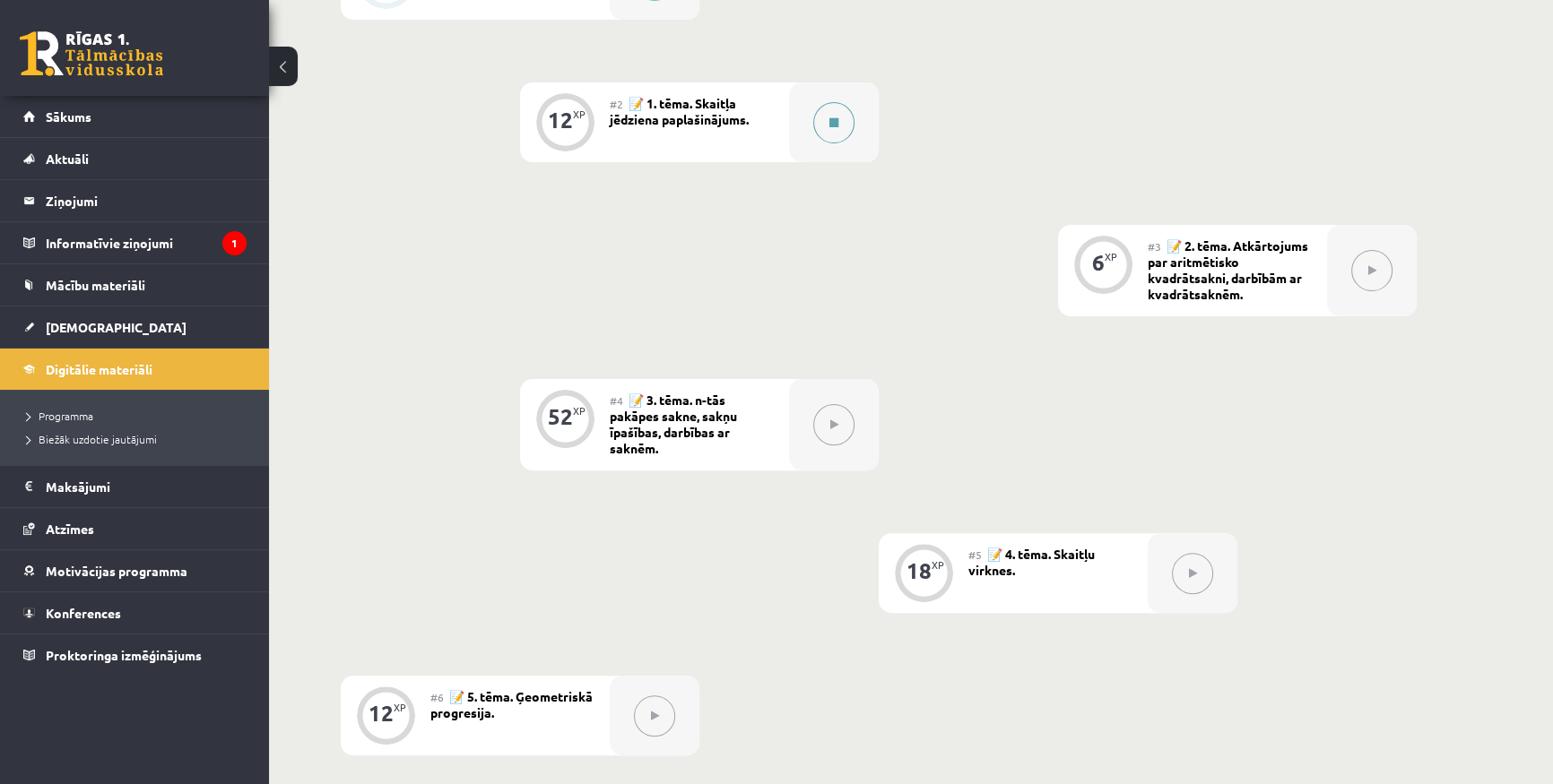
click at [808, 94] on div at bounding box center [833, 122] width 90 height 80
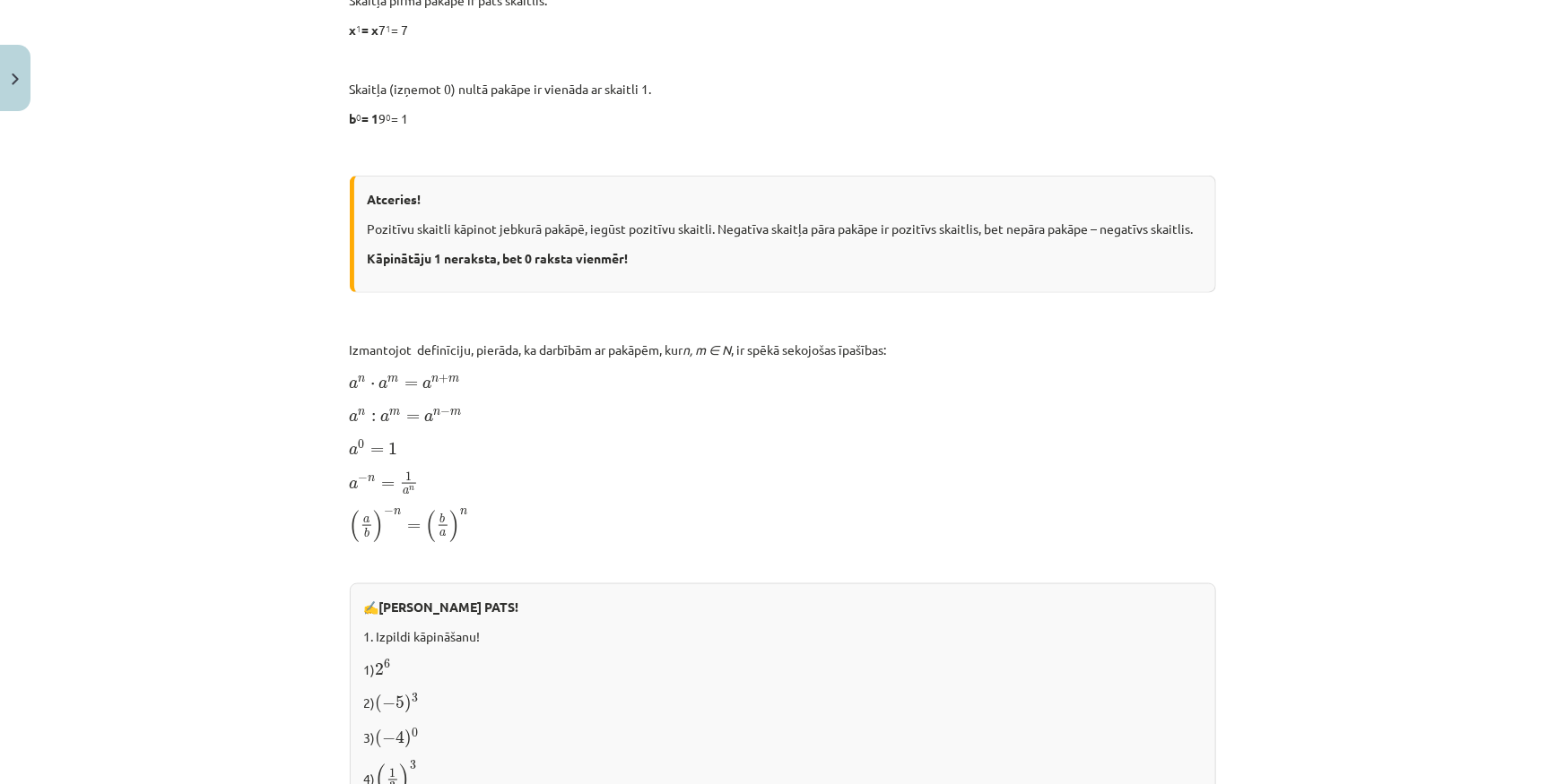
scroll to position [896, 0]
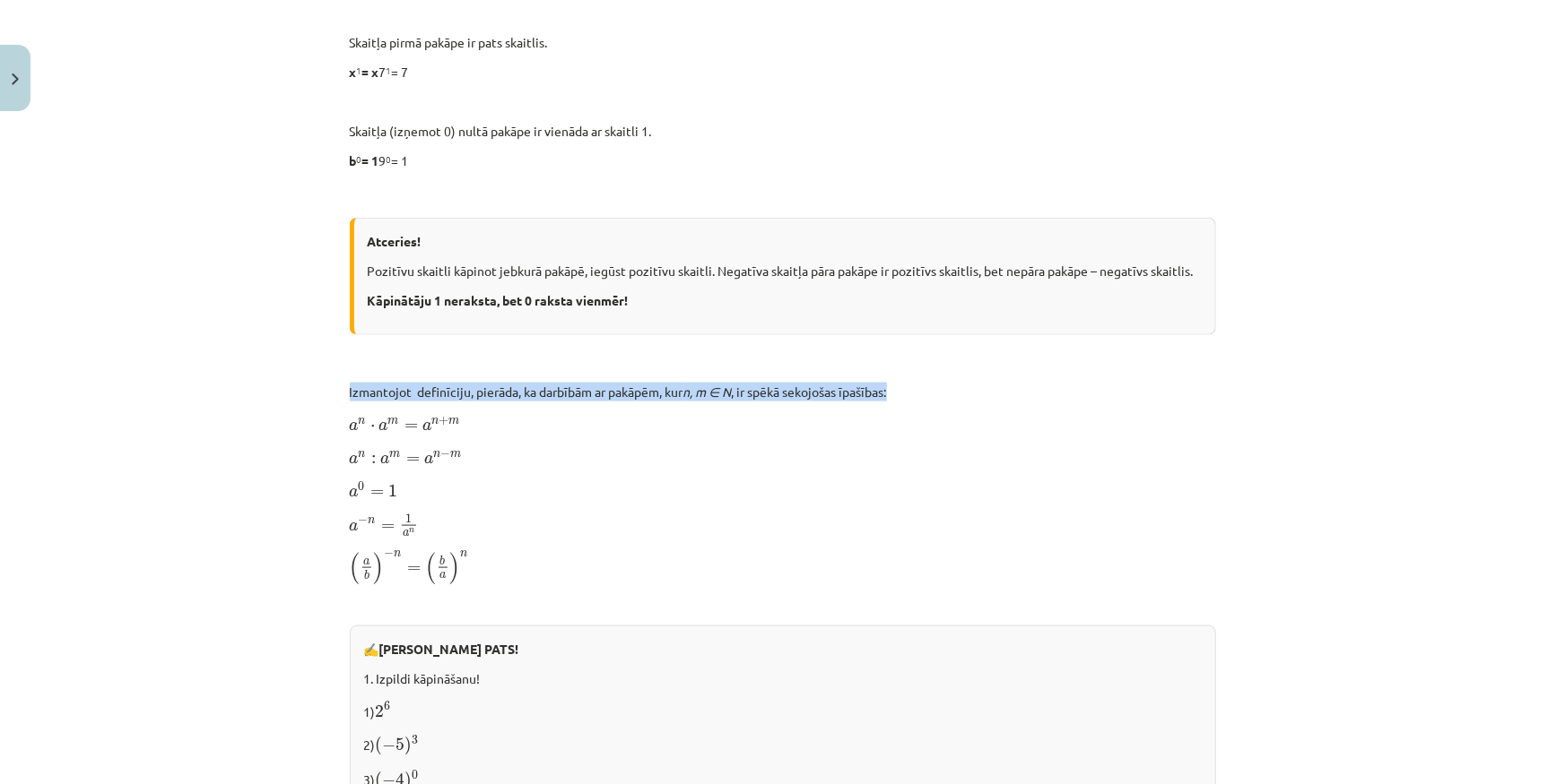
drag, startPoint x: 327, startPoint y: 391, endPoint x: 921, endPoint y: 391, distance: 594.0
click at [921, 391] on div "Mācību tēma: Matemātikas i - 12. klases 1. ieskaites mācību materiāls (ab) #2 📝…" at bounding box center [782, 392] width 1565 height 784
click at [847, 387] on p "Izmantojot definīciju, pierāda, ka darbībām ar pakāpēm, kur n, m ∈ N , ir spēkā…" at bounding box center [783, 392] width 867 height 19
drag, startPoint x: 627, startPoint y: 388, endPoint x: 801, endPoint y: 391, distance: 174.0
click at [797, 391] on p "Izmantojot definīciju, pierāda, ka darbībām ar pakāpēm, kur n, m ∈ N , ir spēkā…" at bounding box center [783, 392] width 867 height 19
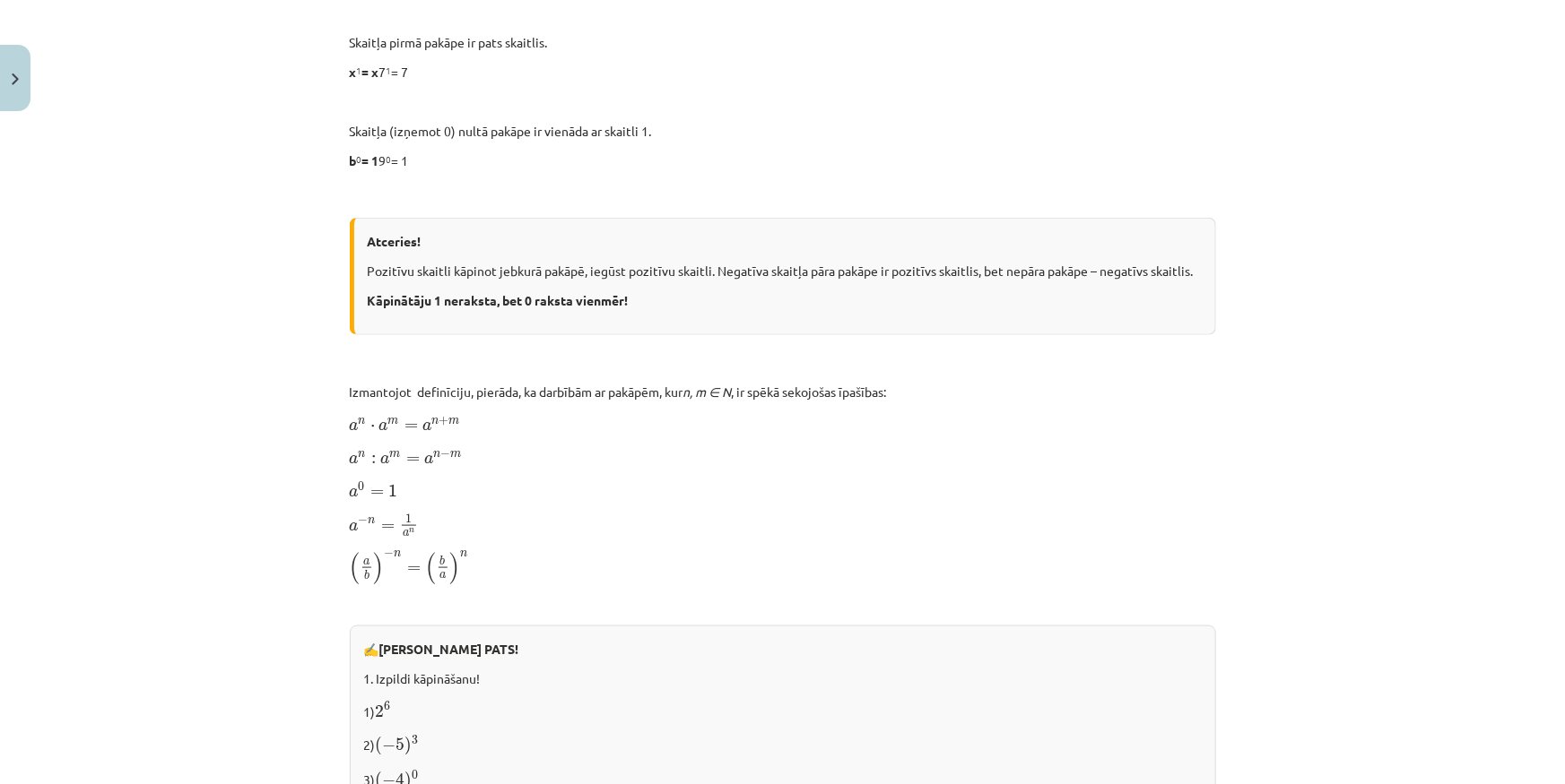
click at [805, 391] on p "Izmantojot definīciju, pierāda, ka darbībām ar pakāpēm, kur n, m ∈ N , ir spēkā…" at bounding box center [783, 392] width 867 height 19
drag, startPoint x: 904, startPoint y: 391, endPoint x: 513, endPoint y: 402, distance: 391.2
click at [539, 402] on div "Skaitļa jēdziena paplašinājums 📌 Piezīme. Jūs varat apgūt mācību materiālu plat…" at bounding box center [783, 399] width 867 height 1949
click at [513, 402] on div "Skaitļa jēdziena paplašinājums 📌 Piezīme. Jūs varat apgūt mācību materiālu plat…" at bounding box center [783, 399] width 867 height 1949
click at [502, 398] on p "Izmantojot definīciju, pierāda, ka darbībām ar pakāpēm, kur n, m ∈ N , ir spēkā…" at bounding box center [783, 392] width 867 height 19
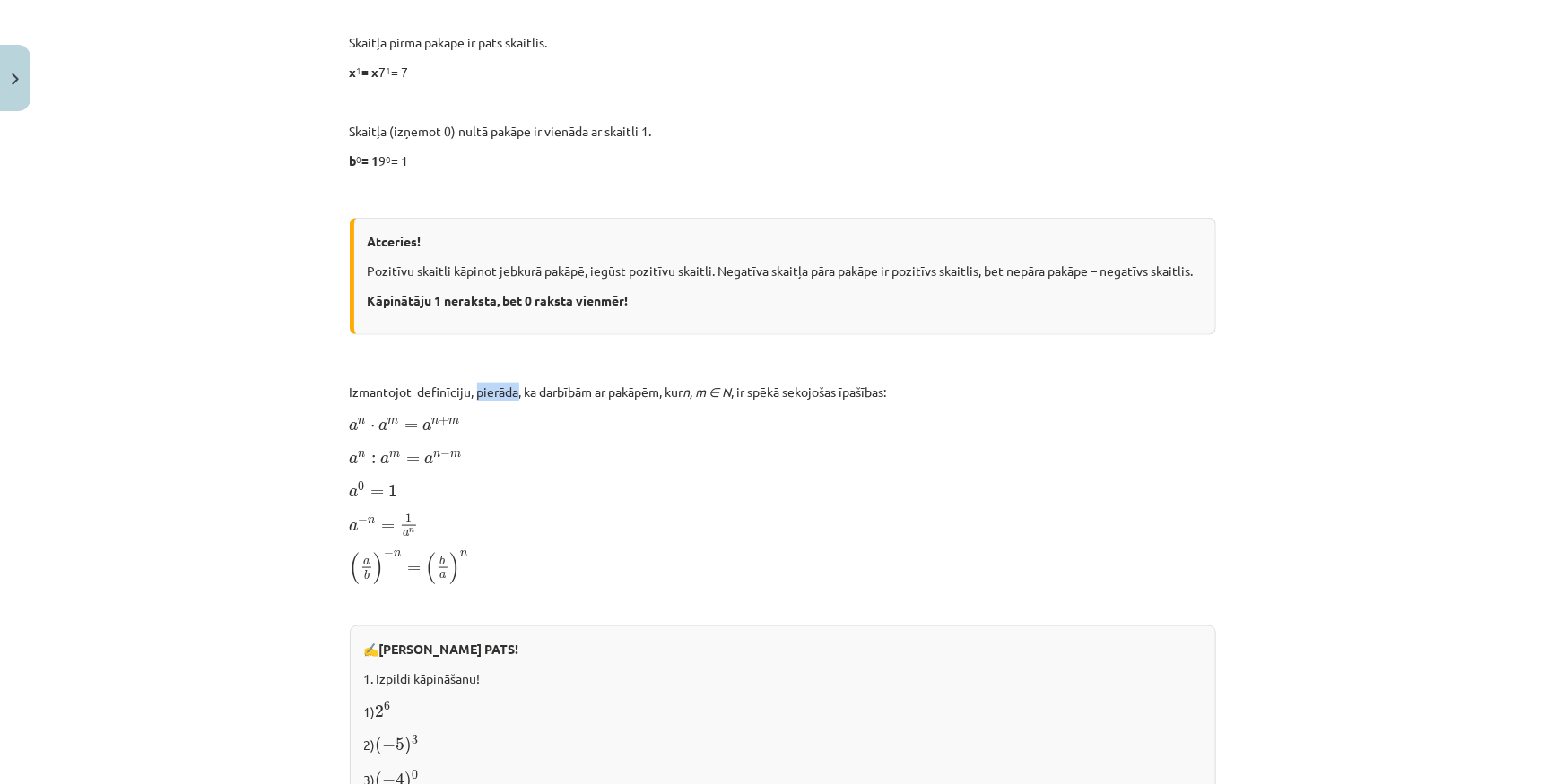
click at [502, 398] on p "Izmantojot definīciju, pierāda, ka darbībām ar pakāpēm, kur n, m ∈ N , ir spēkā…" at bounding box center [783, 392] width 867 height 19
click at [490, 408] on div "Skaitļa jēdziena paplašinājums 📌 Piezīme. Jūs varat apgūt mācību materiālu plat…" at bounding box center [783, 399] width 867 height 1949
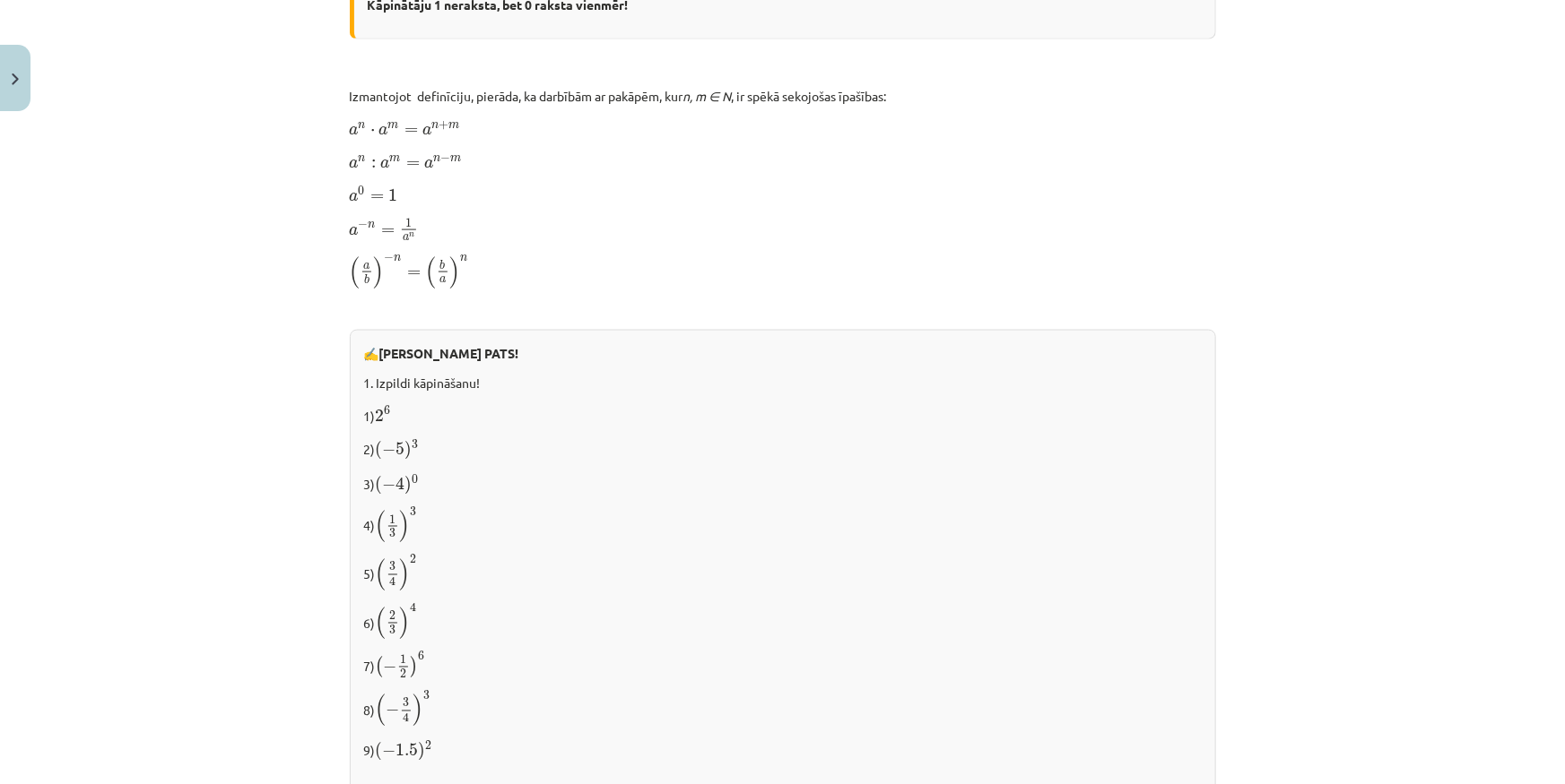
scroll to position [1222, 0]
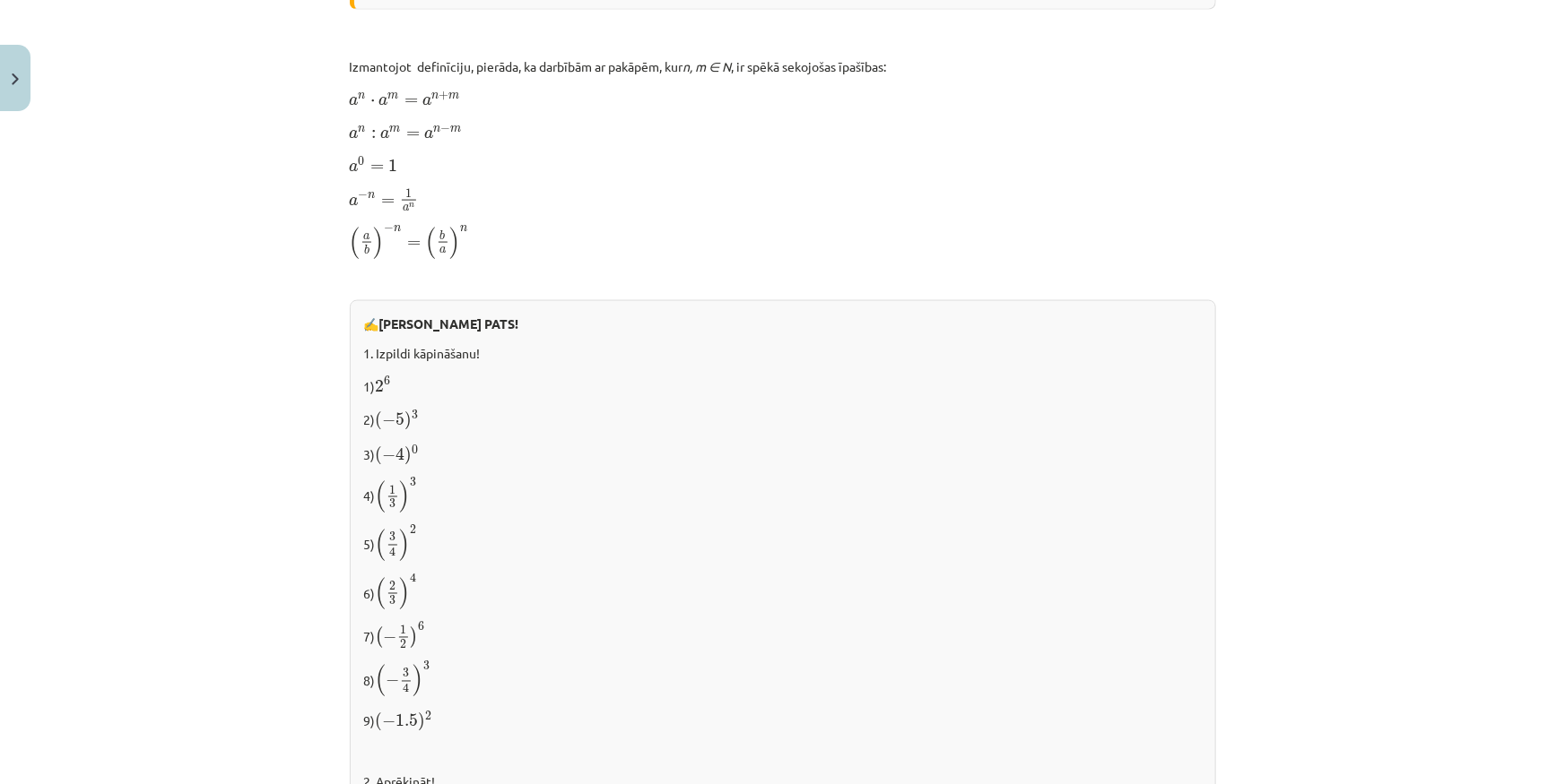
click at [1014, 543] on p "5) ( 3 4 ) 2 ( 3 4 ) 2" at bounding box center [782, 544] width 838 height 38
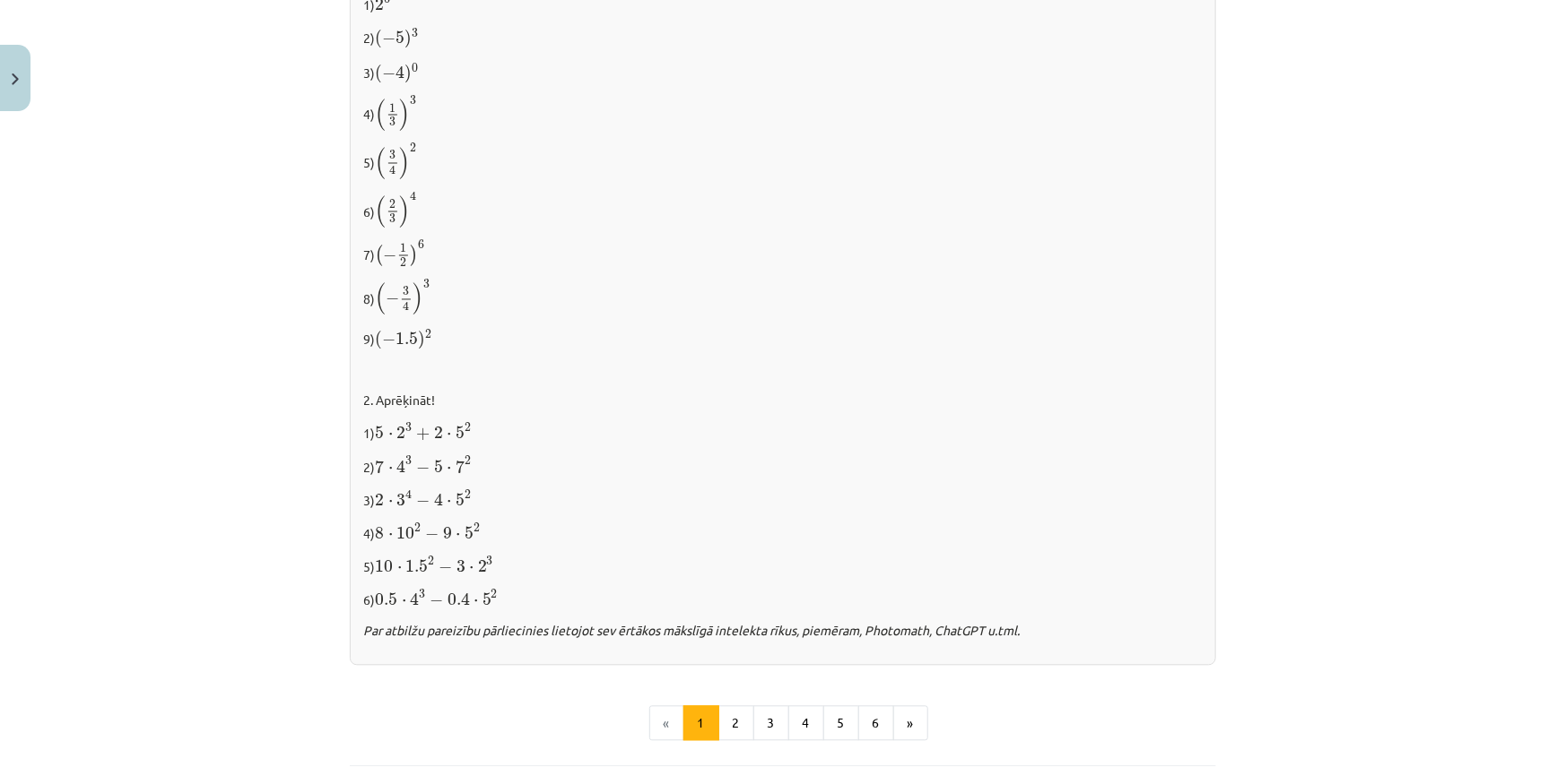
scroll to position [1629, 0]
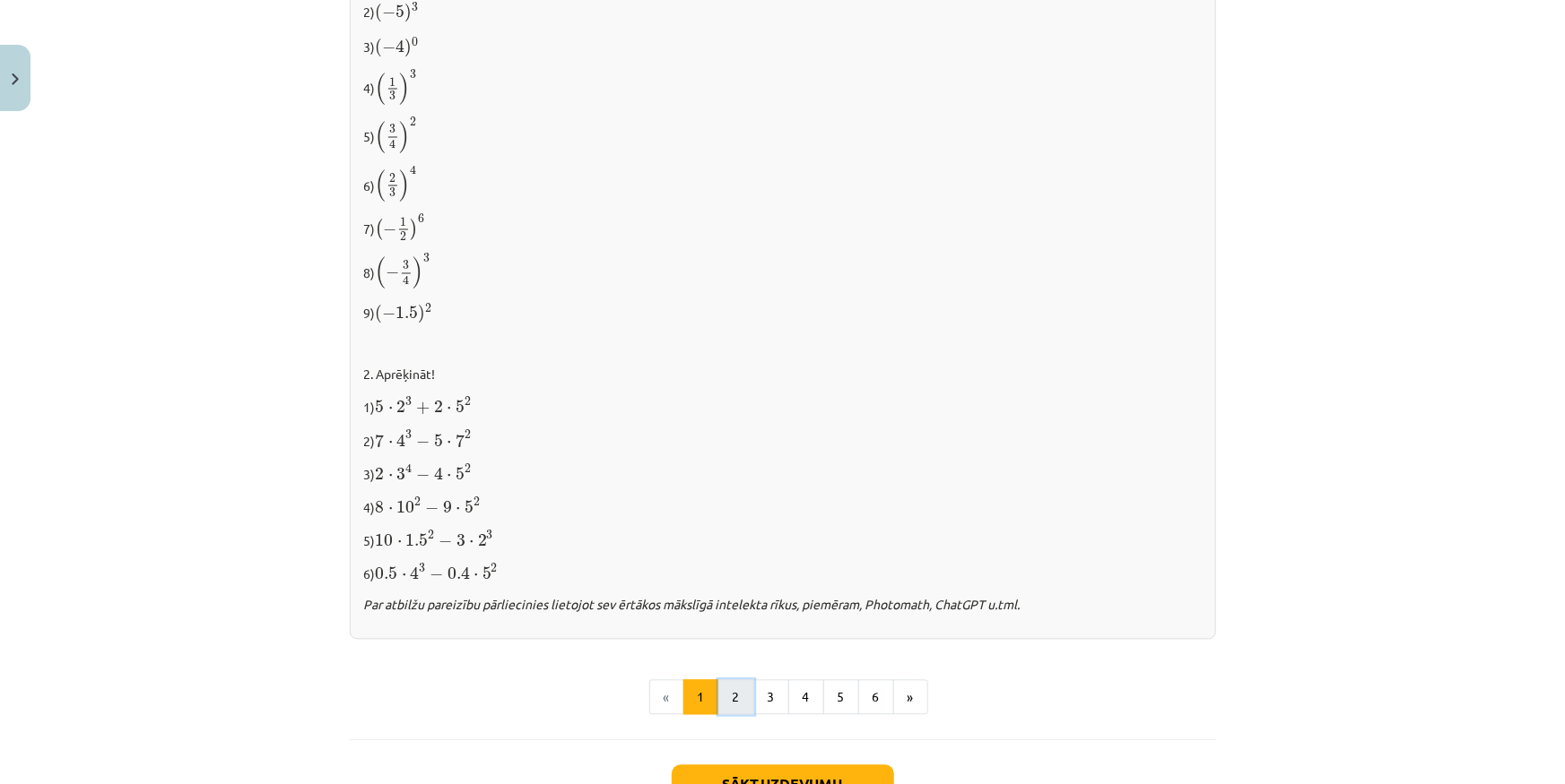
click at [726, 690] on button "2" at bounding box center [736, 698] width 36 height 36
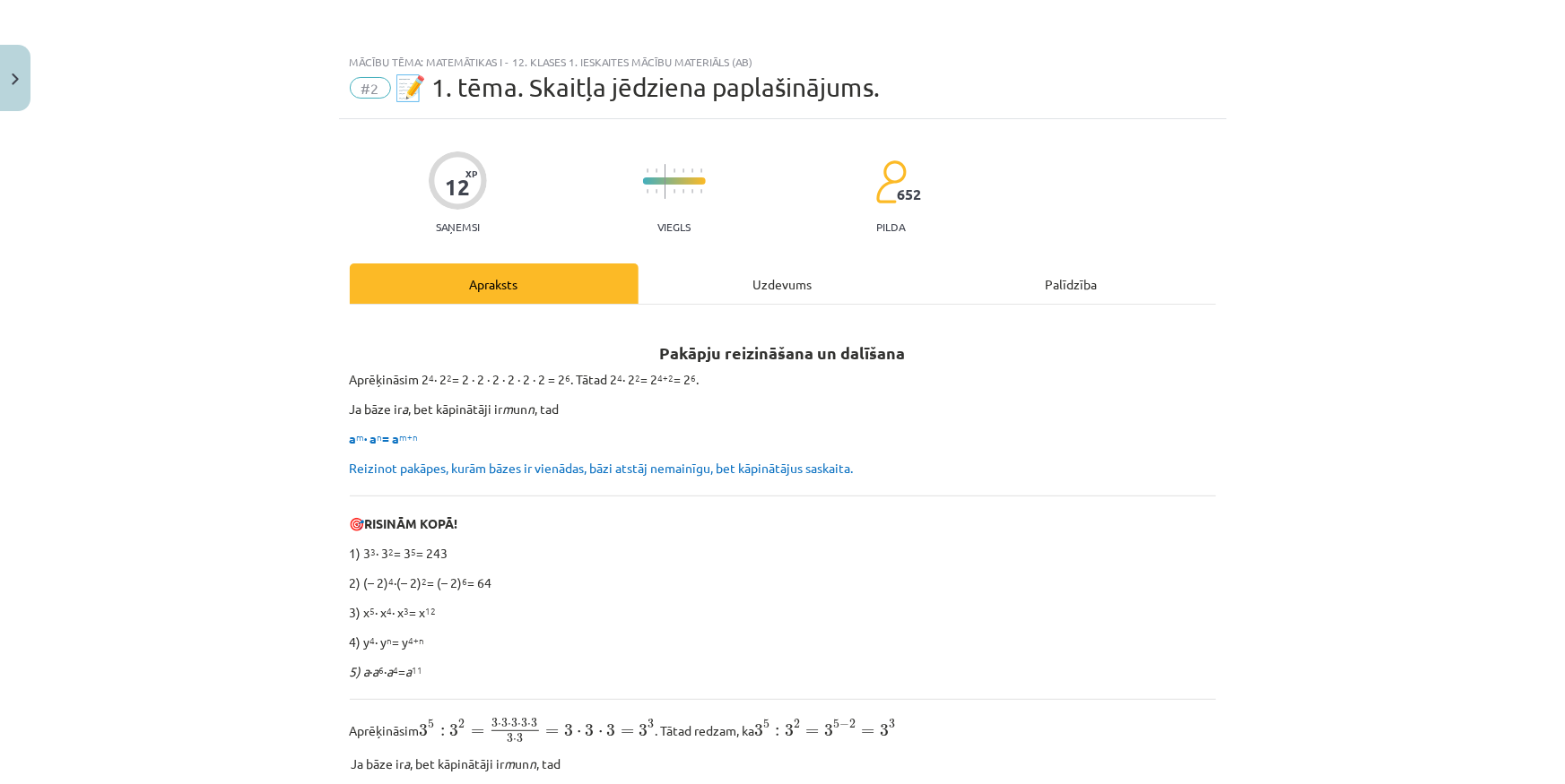
scroll to position [162, 0]
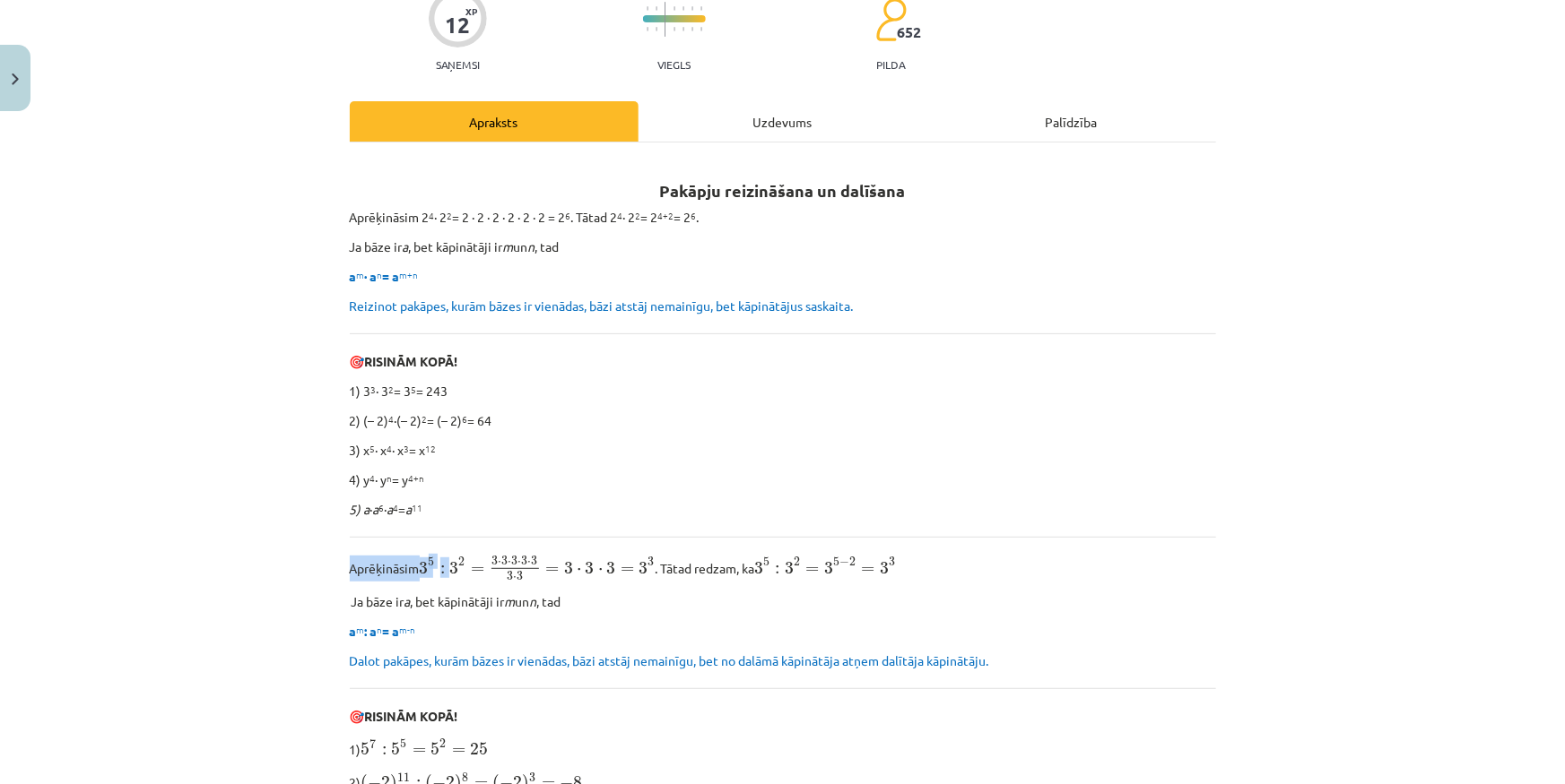
drag, startPoint x: 340, startPoint y: 568, endPoint x: 449, endPoint y: 562, distance: 109.2
click at [450, 562] on span "3" at bounding box center [454, 569] width 9 height 13
drag, startPoint x: 450, startPoint y: 562, endPoint x: 526, endPoint y: 559, distance: 76.1
click at [526, 559] on span "3 5 : 3 2 = 3 ⋅ 3 ⋅ 3 ⋅ 3 ⋅ 3 3 ⋅ 3 = 3 ⋅ 3 ⋅ 3 = 3 3" at bounding box center [537, 569] width 236 height 24
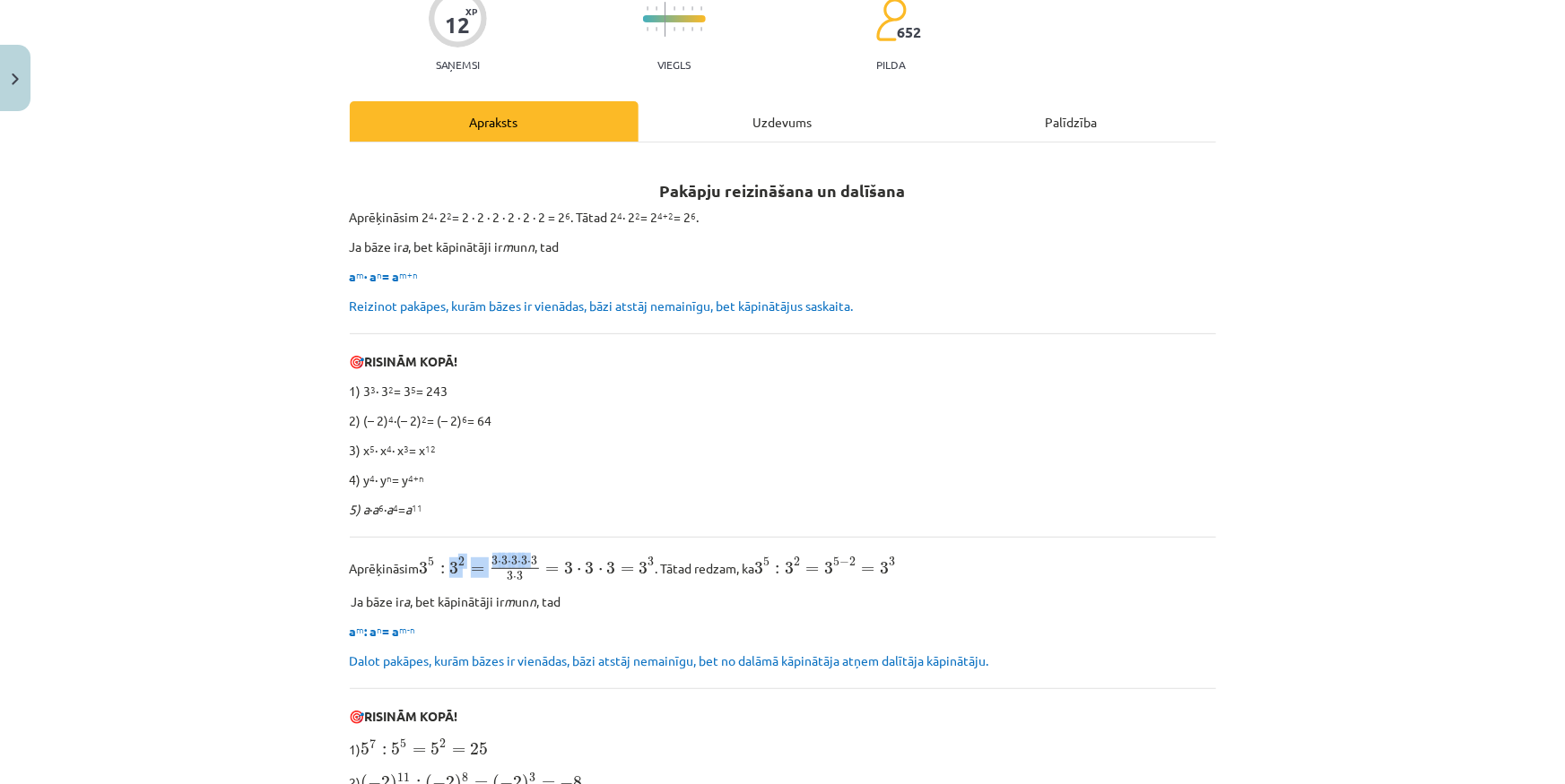
click at [528, 562] on span "⋅" at bounding box center [530, 563] width 4 height 4
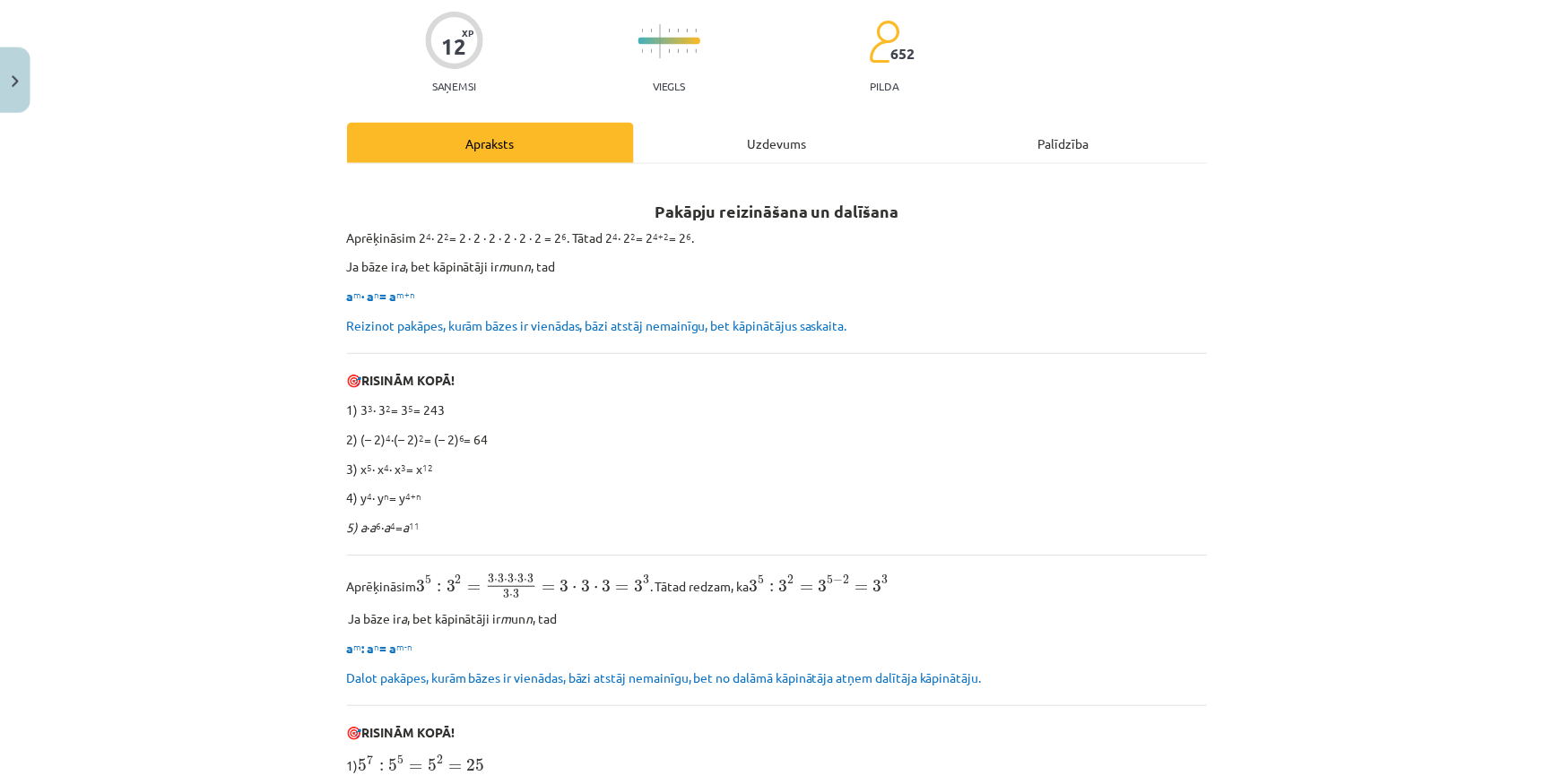
scroll to position [0, 0]
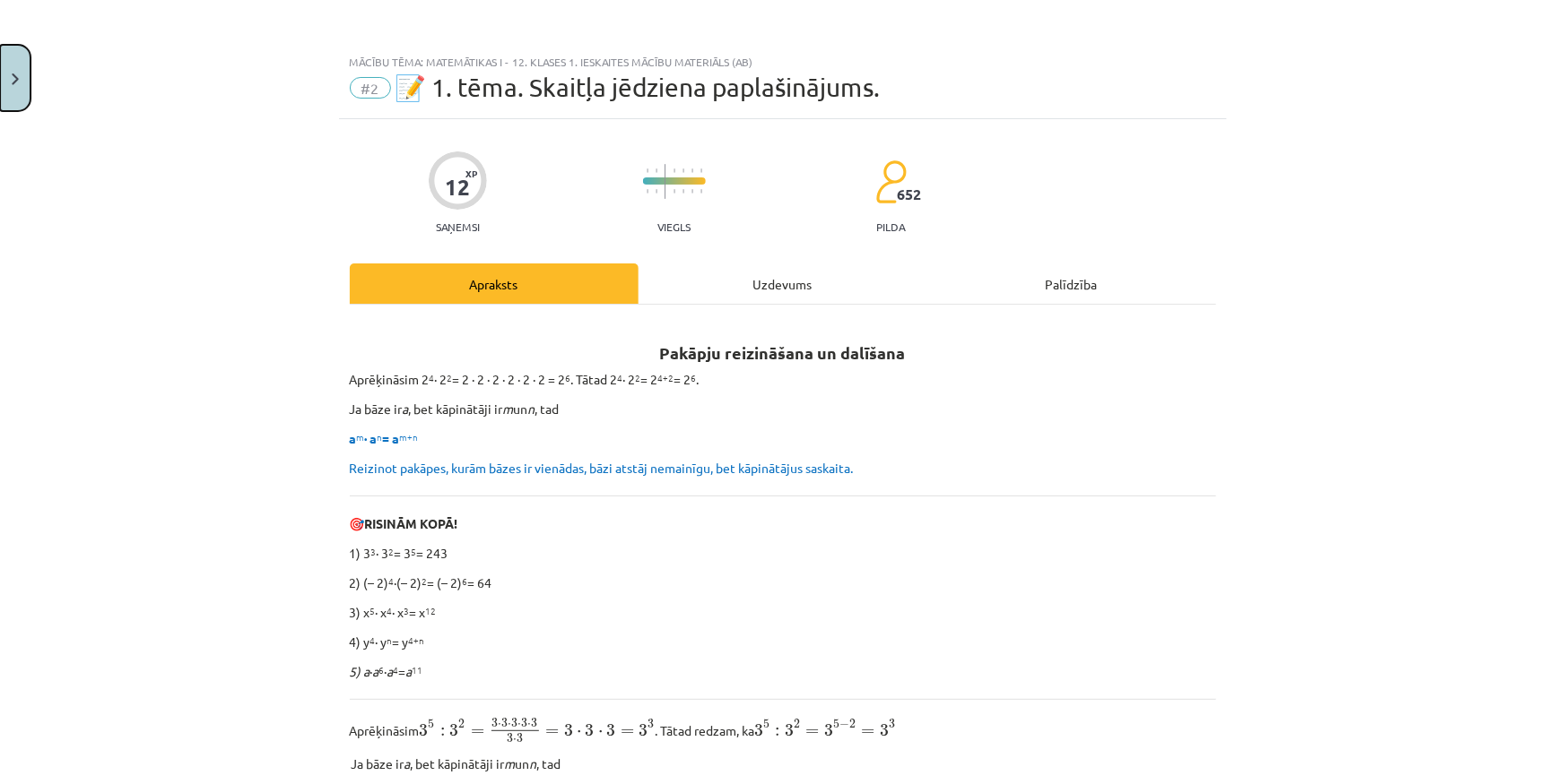
click at [29, 80] on button "Close" at bounding box center [15, 78] width 31 height 66
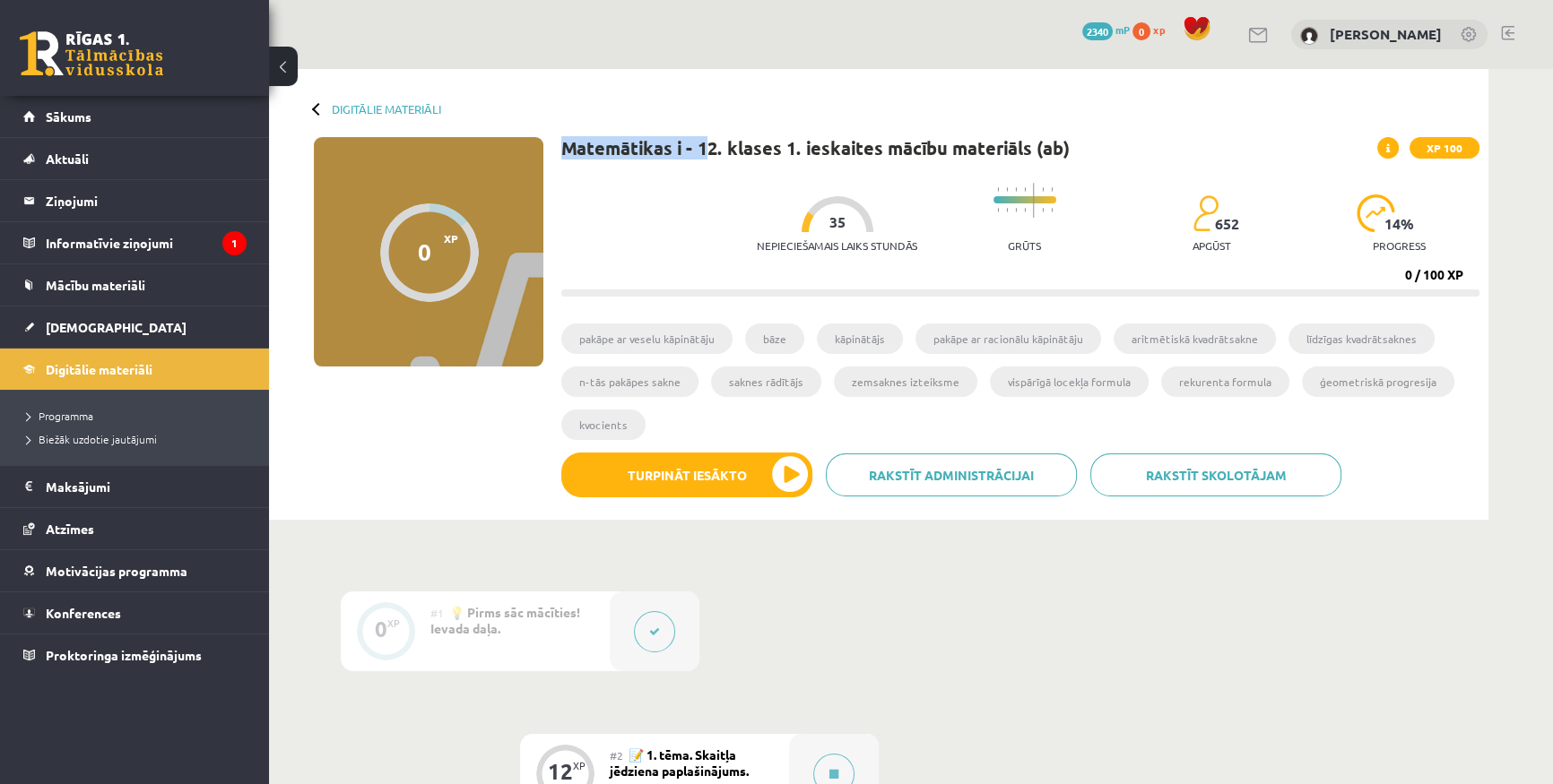
drag, startPoint x: 565, startPoint y: 153, endPoint x: 713, endPoint y: 151, distance: 148.0
click at [713, 151] on h1 "Matemātikas i - 12. klases 1. ieskaites mācību materiāls (ab)" at bounding box center [816, 148] width 508 height 22
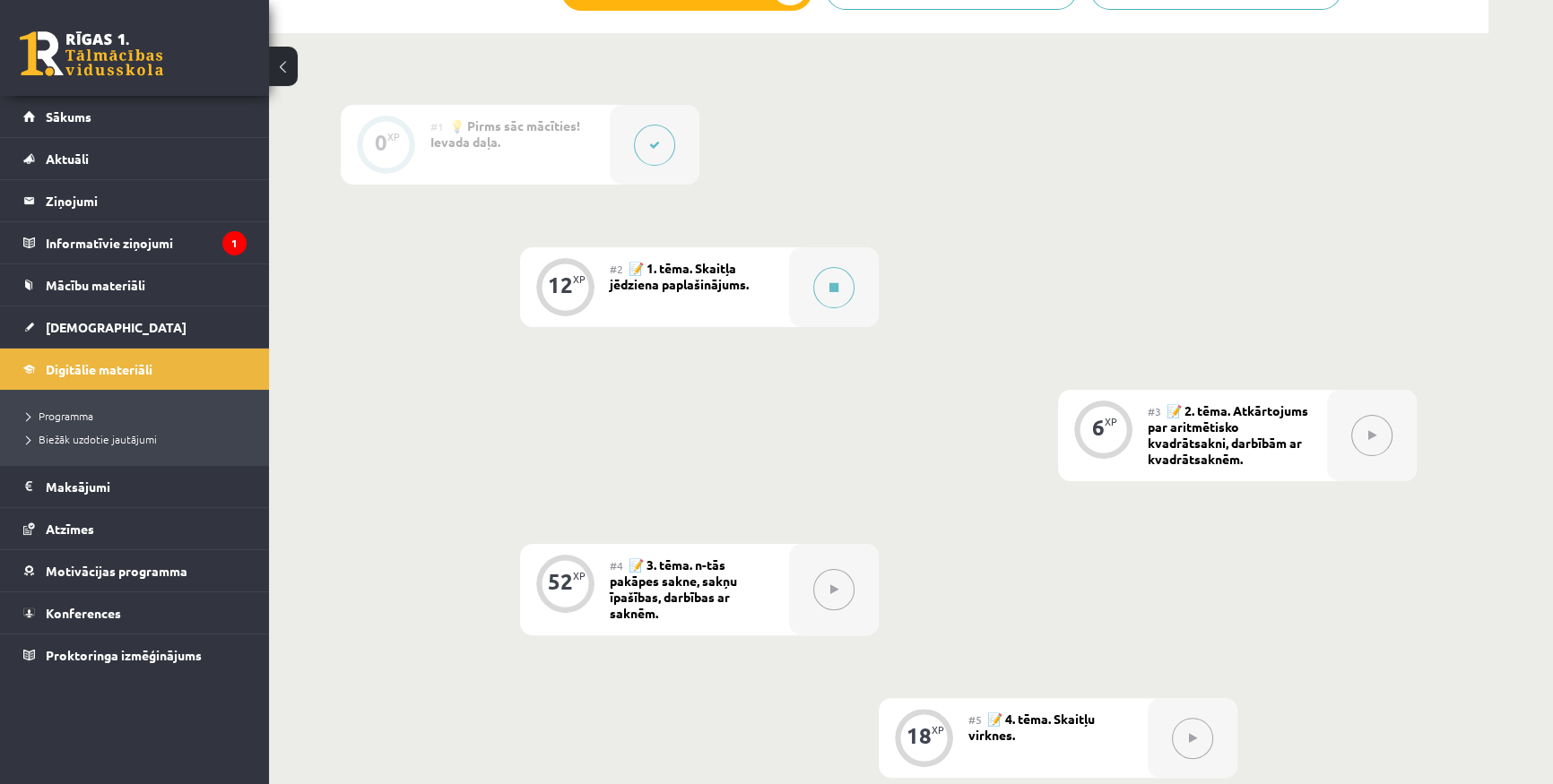
scroll to position [488, 0]
drag, startPoint x: 630, startPoint y: 264, endPoint x: 753, endPoint y: 287, distance: 125.1
click at [753, 287] on div "#2 📝 1. tēma. Skaitļa jēdziena paplašinājums." at bounding box center [699, 286] width 179 height 80
click at [749, 279] on span "📝 1. tēma. Skaitļa jēdziena paplašinājums." at bounding box center [679, 274] width 139 height 33
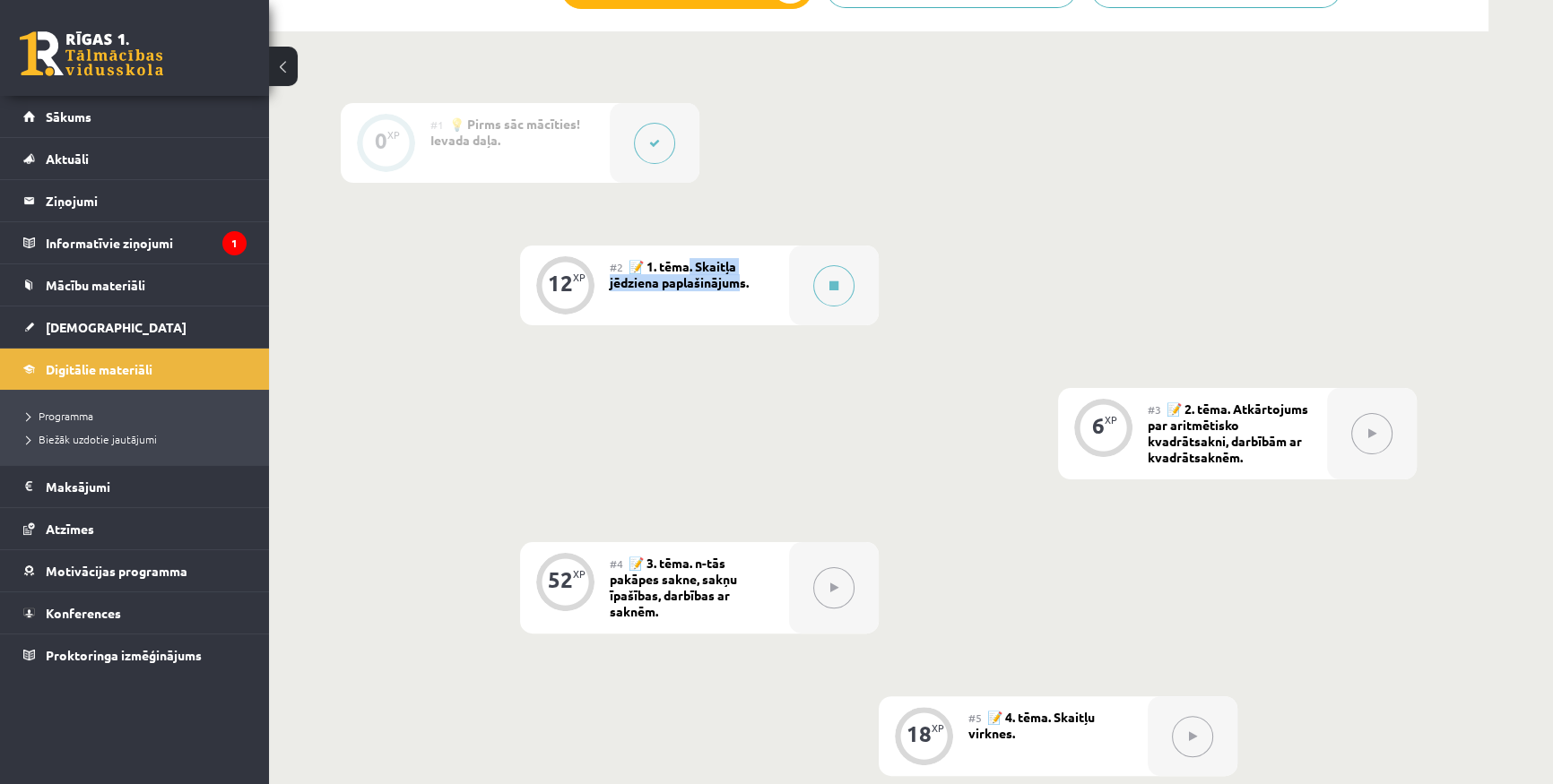
drag, startPoint x: 690, startPoint y: 266, endPoint x: 737, endPoint y: 279, distance: 48.8
click at [737, 279] on span "📝 1. tēma. Skaitļa jēdziena paplašinājums." at bounding box center [679, 274] width 139 height 33
click at [730, 282] on span "📝 1. tēma. Skaitļa jēdziena paplašinājums." at bounding box center [679, 274] width 139 height 33
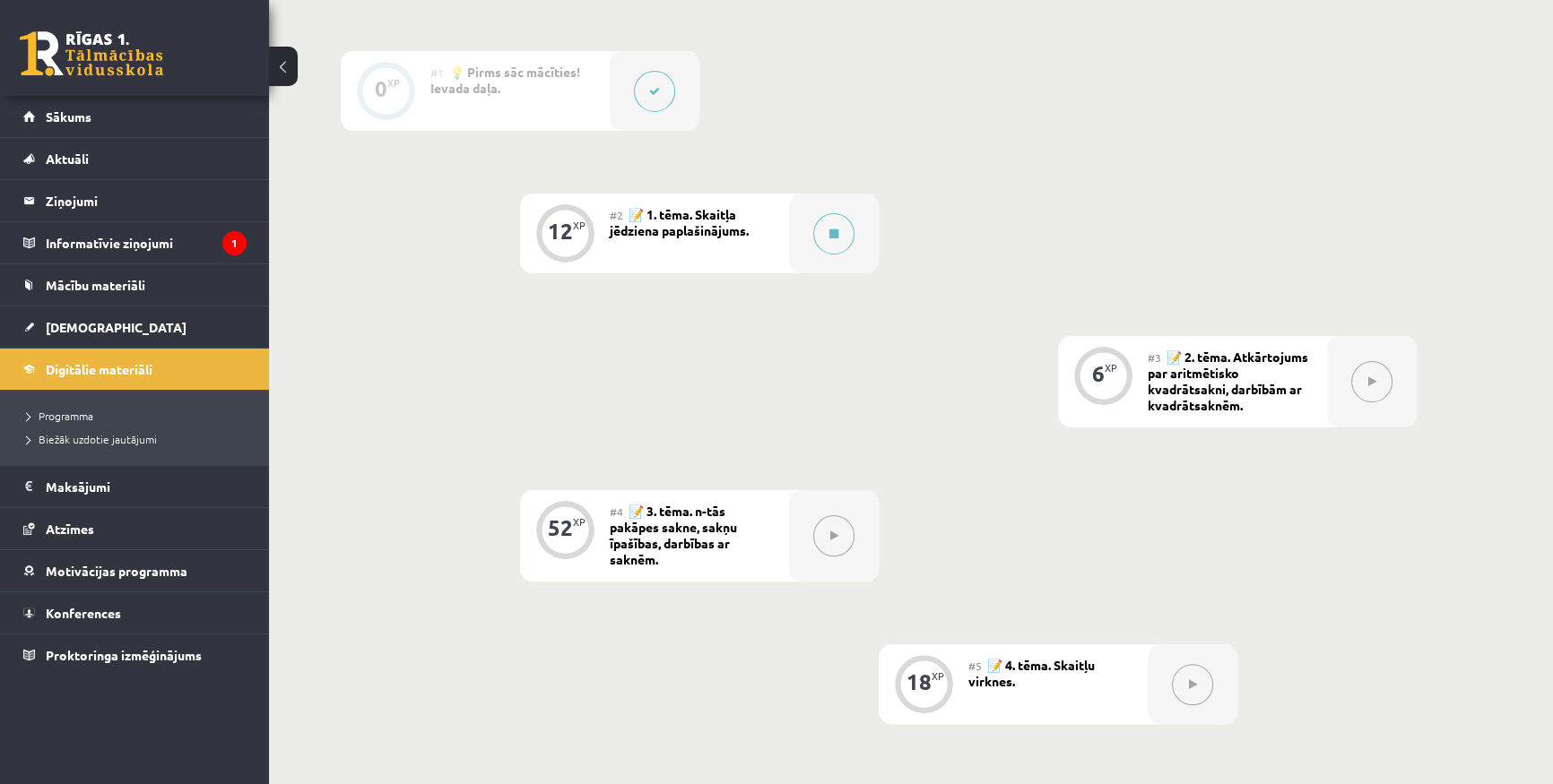
scroll to position [570, 0]
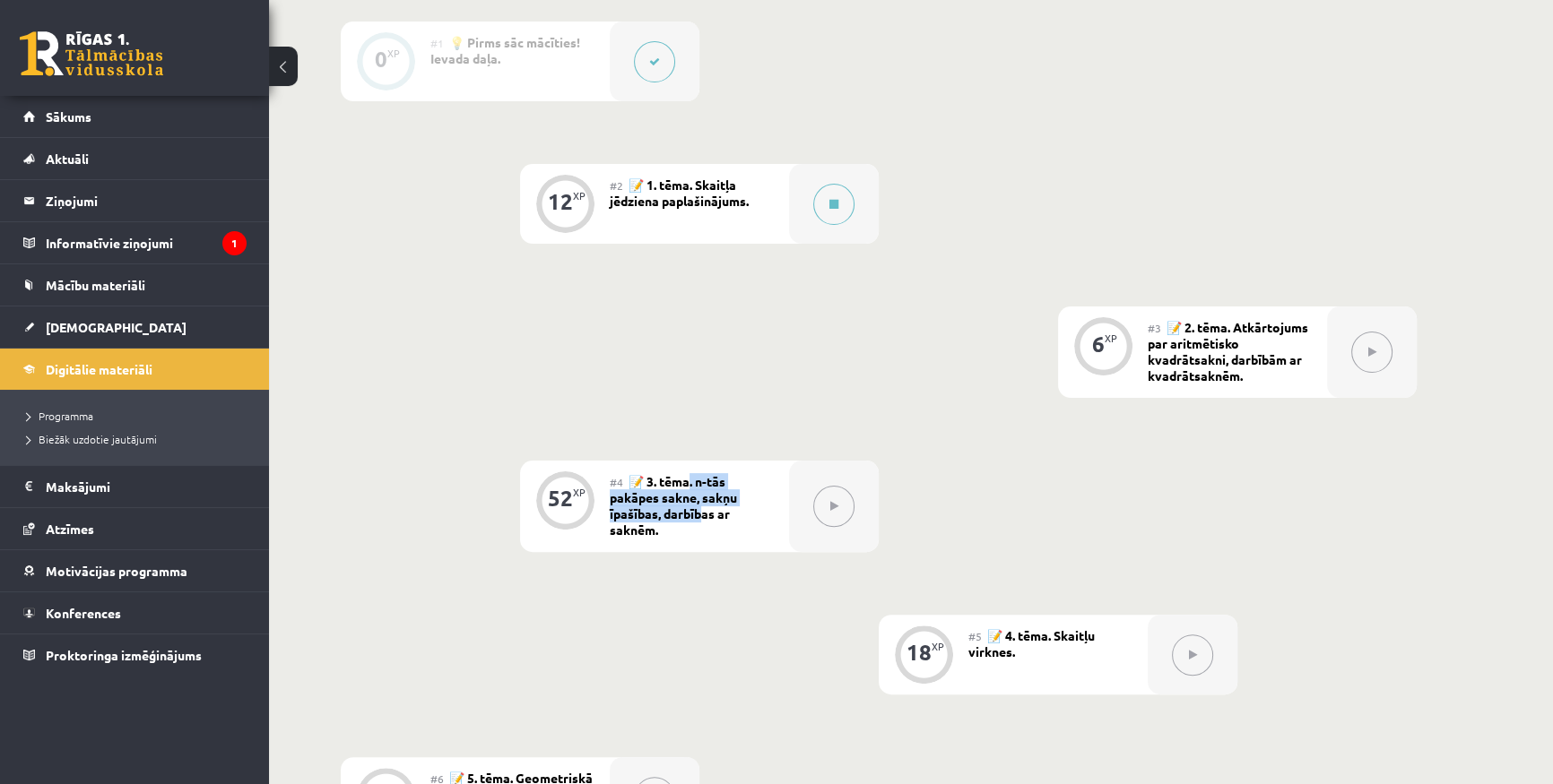
drag, startPoint x: 693, startPoint y: 477, endPoint x: 702, endPoint y: 519, distance: 43.0
click at [702, 519] on span "📝 3. tēma. n-tās pakāpes sakne, sakņu īpašības, darbības ar saknēm." at bounding box center [673, 505] width 128 height 64
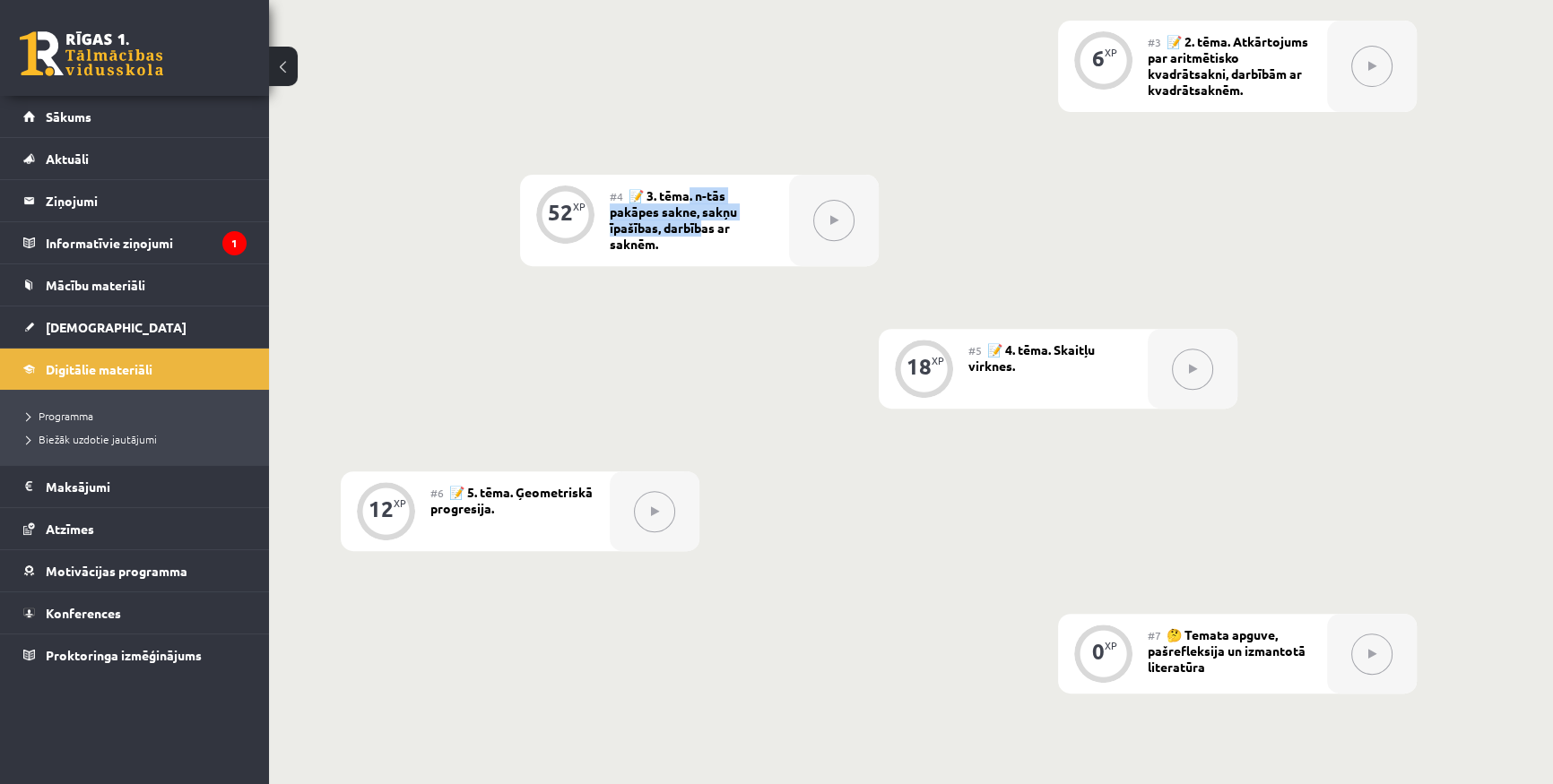
scroll to position [896, 0]
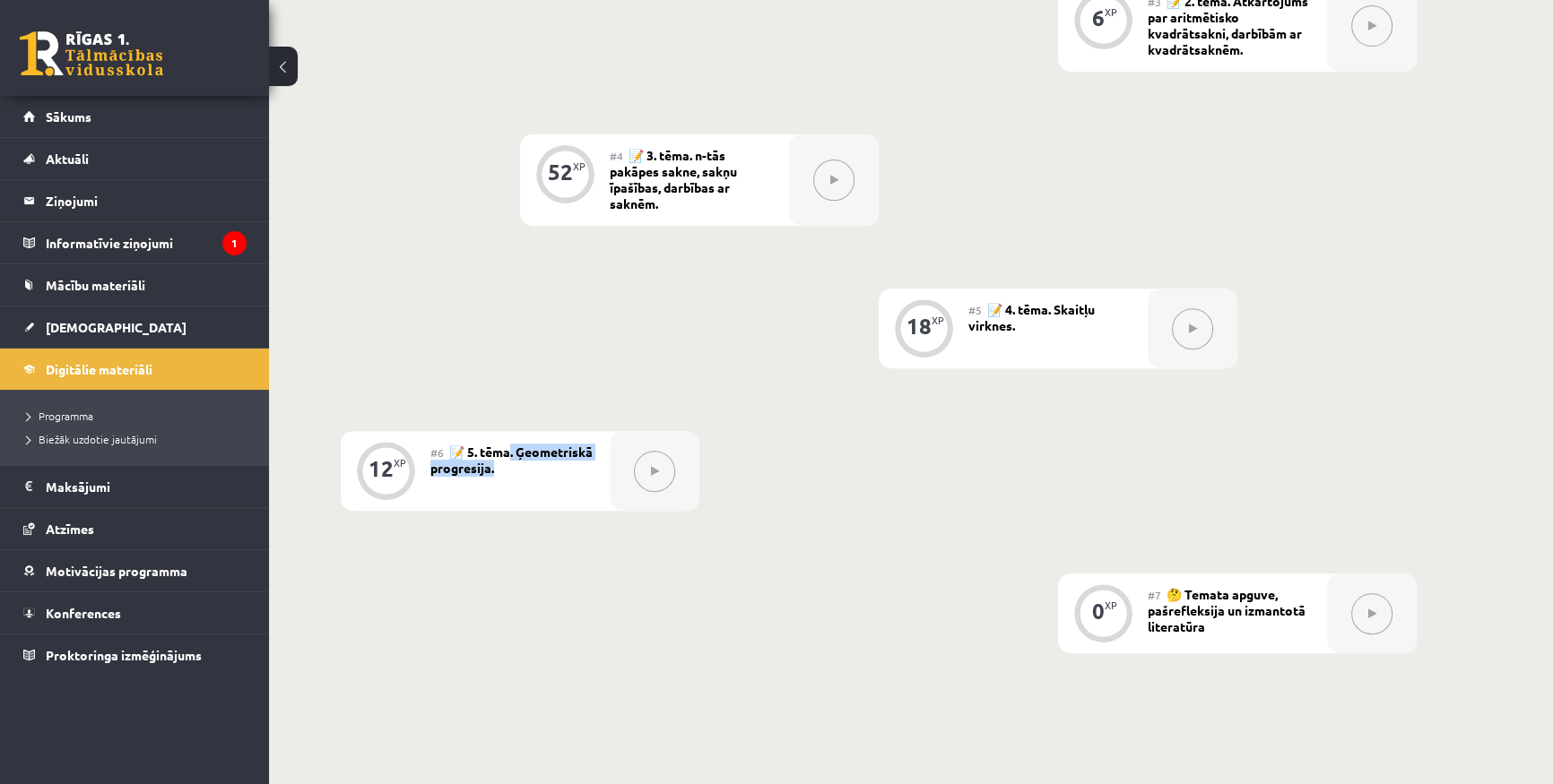
drag, startPoint x: 505, startPoint y: 472, endPoint x: 513, endPoint y: 452, distance: 21.5
click at [513, 452] on div "#6 📝 5. tēma. Ģeometriskā progresija." at bounding box center [520, 471] width 179 height 80
click at [532, 452] on span "📝 5. tēma. Ģeometriskā progresija." at bounding box center [511, 460] width 162 height 33
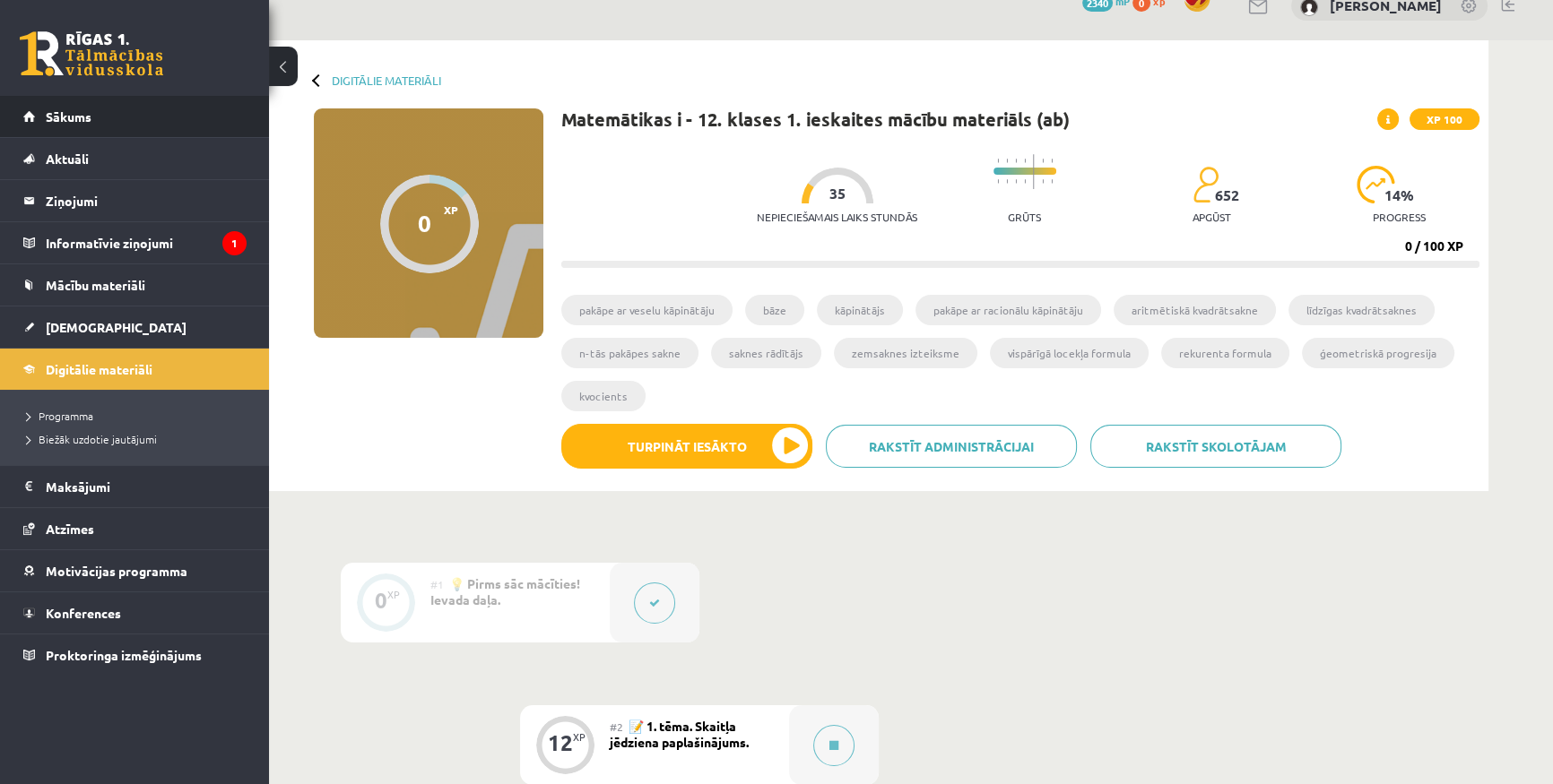
scroll to position [0, 0]
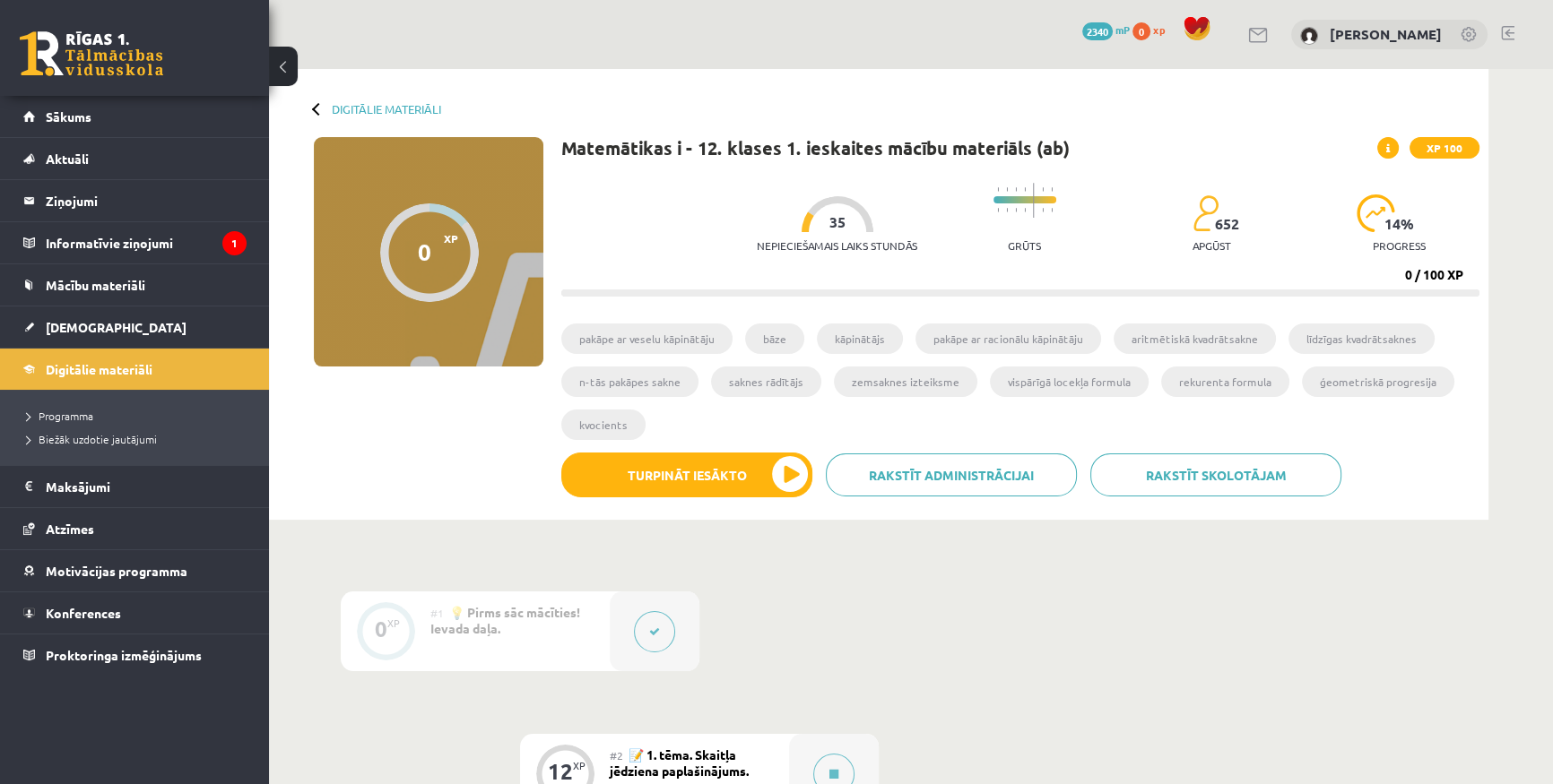
click at [314, 111] on div "Digitālie materiāli" at bounding box center [377, 109] width 128 height 14
click at [283, 61] on button at bounding box center [283, 67] width 29 height 40
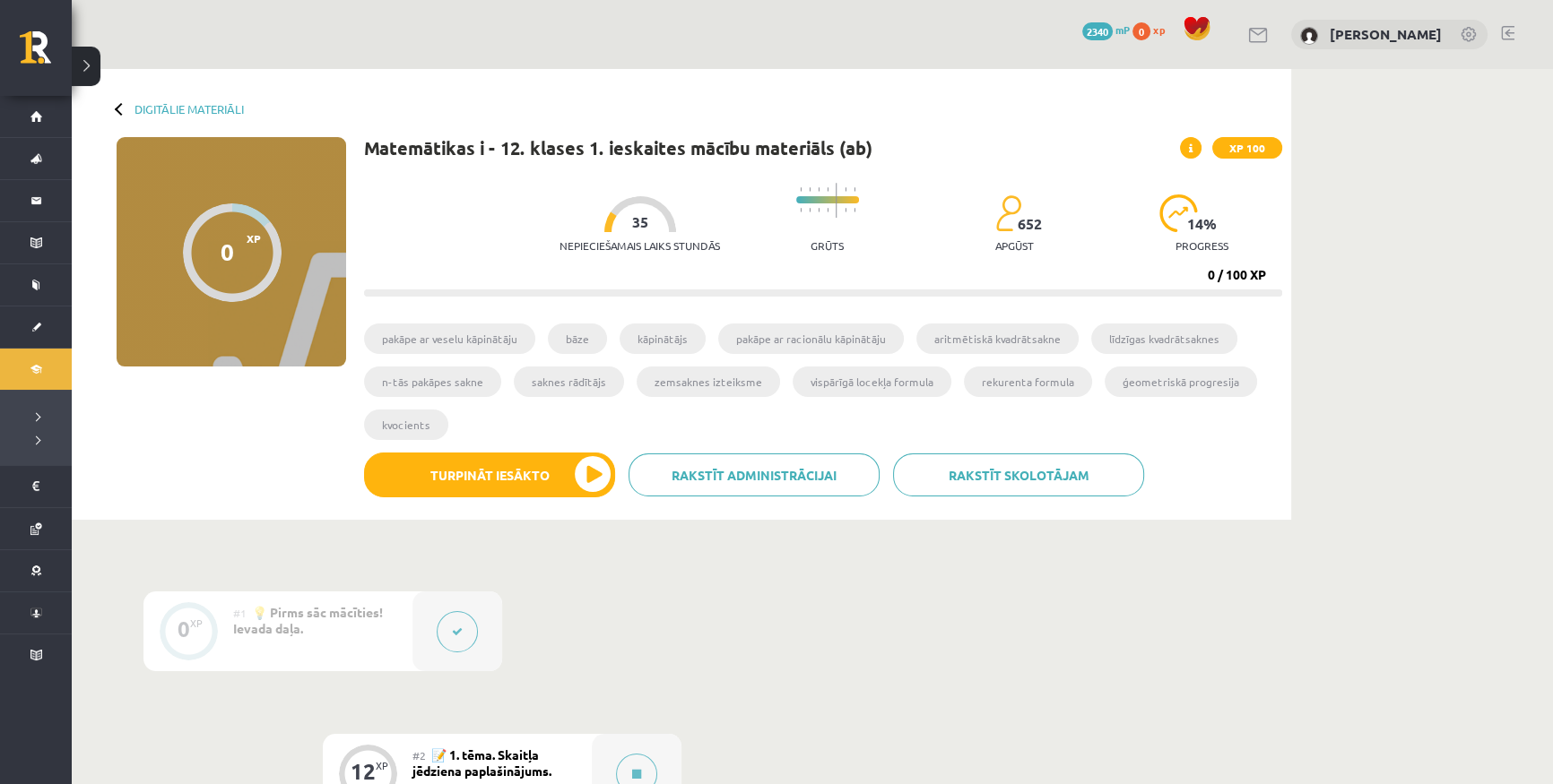
scroll to position [407, 0]
